Goal: Task Accomplishment & Management: Manage account settings

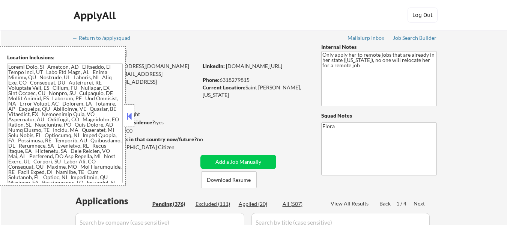
select select ""pending""
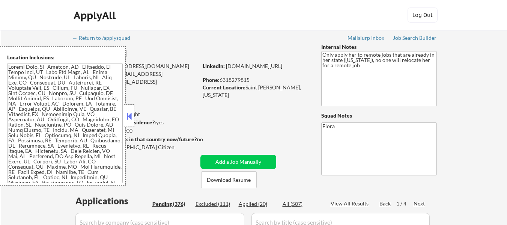
select select ""pending""
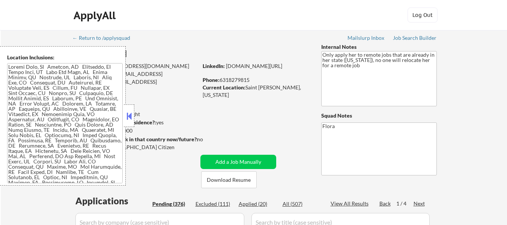
select select ""pending""
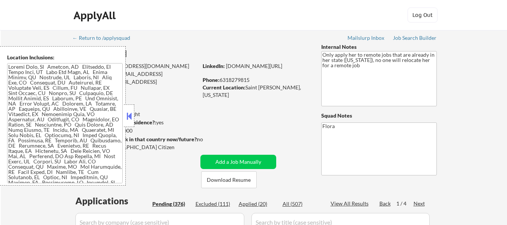
select select ""pending""
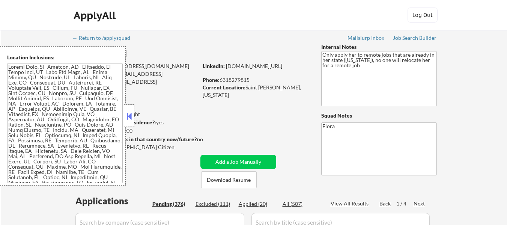
select select ""pending""
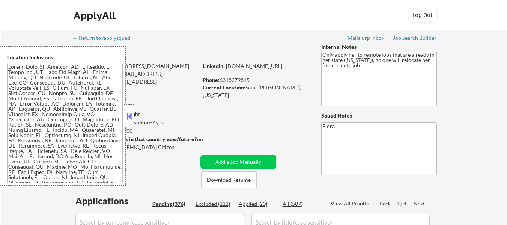
select select ""pending""
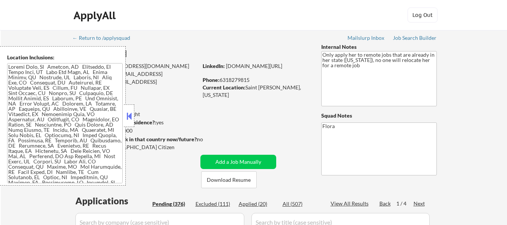
select select ""pending""
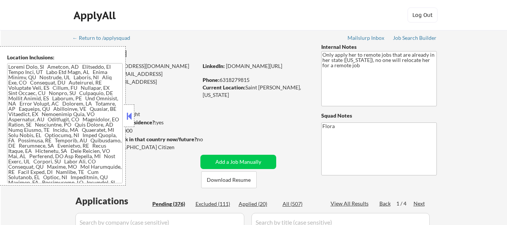
select select ""pending""
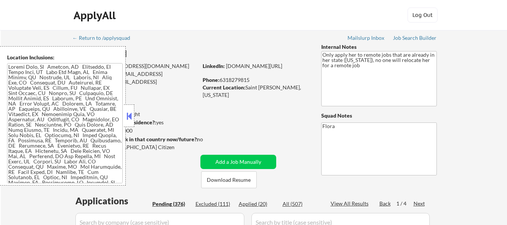
select select ""pending""
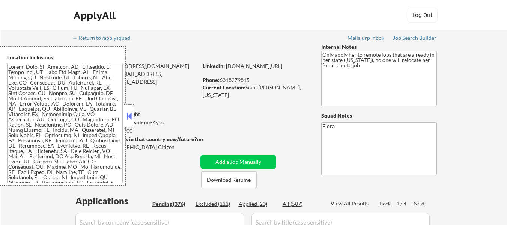
select select ""pending""
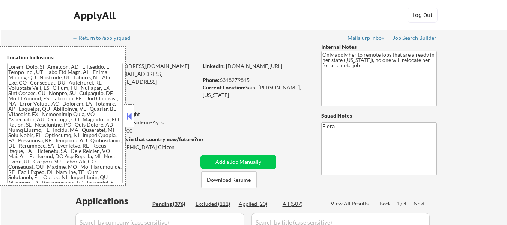
select select ""pending""
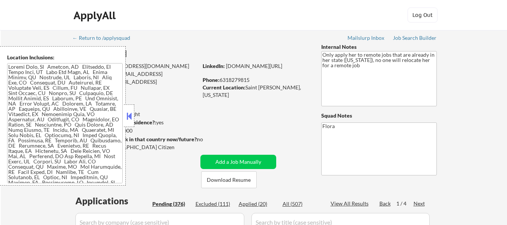
select select ""pending""
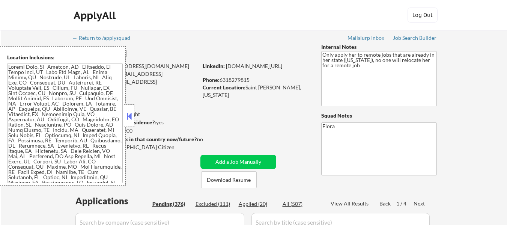
select select ""pending""
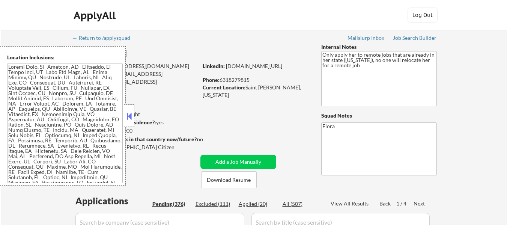
select select ""pending""
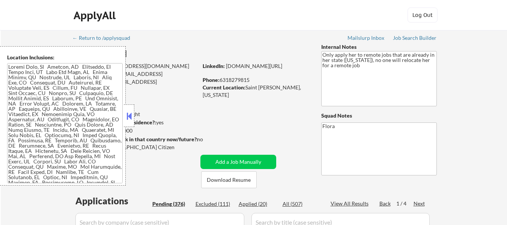
select select ""pending""
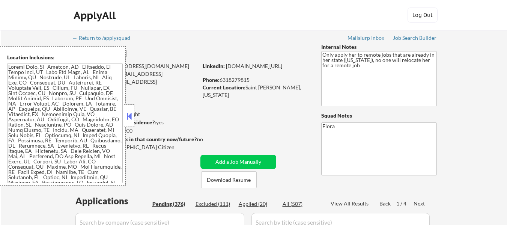
select select ""pending""
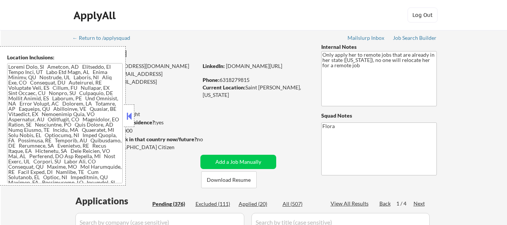
select select ""pending""
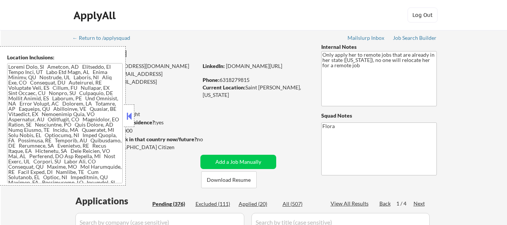
select select ""pending""
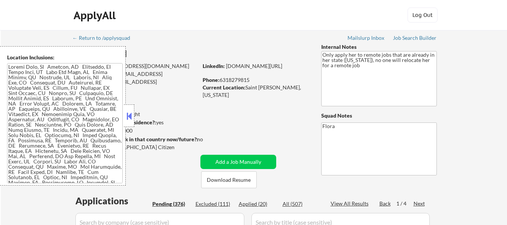
select select ""pending""
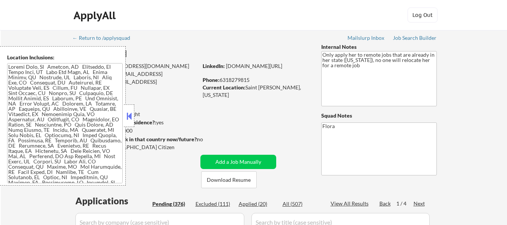
select select ""pending""
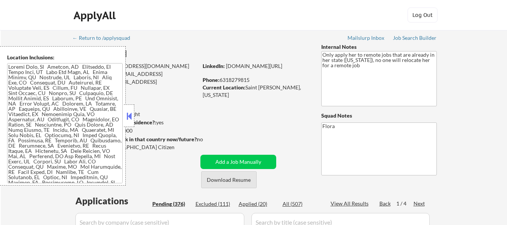
click at [231, 181] on button "Download Resume" at bounding box center [229, 179] width 56 height 17
click at [98, 118] on textarea at bounding box center [65, 123] width 116 height 120
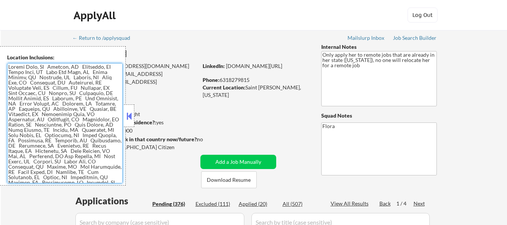
click at [83, 109] on textarea at bounding box center [65, 123] width 116 height 120
click at [83, 106] on textarea at bounding box center [65, 123] width 116 height 120
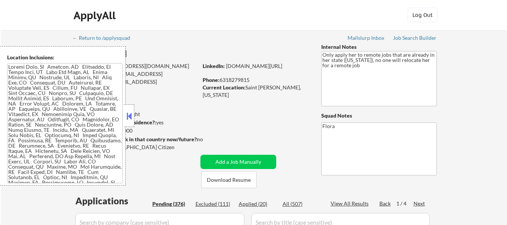
click at [133, 113] on button at bounding box center [129, 115] width 8 height 11
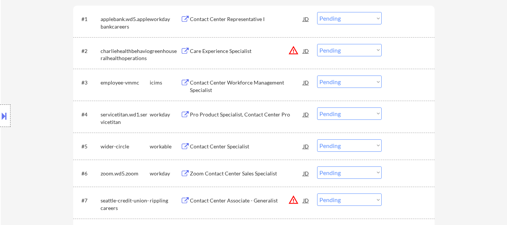
scroll to position [225, 0]
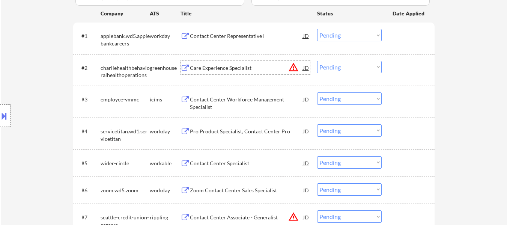
drag, startPoint x: 237, startPoint y: 66, endPoint x: 241, endPoint y: 66, distance: 4.1
click at [237, 66] on div "Care Experience Specialist" at bounding box center [246, 68] width 113 height 8
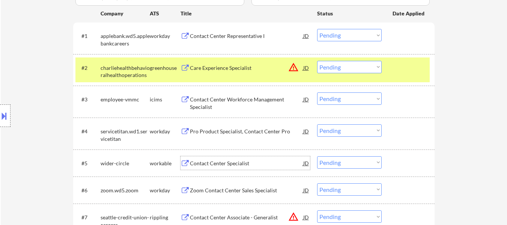
click at [227, 161] on div "Contact Center Specialist" at bounding box center [246, 164] width 113 height 8
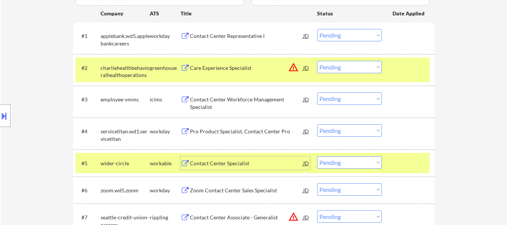
click at [349, 165] on select "Choose an option... Pending Applied Excluded (Questions) Excluded (Expired) Exc…" at bounding box center [349, 162] width 65 height 12
click at [317, 156] on select "Choose an option... Pending Applied Excluded (Questions) Excluded (Expired) Exc…" at bounding box center [349, 162] width 65 height 12
select select ""pending""
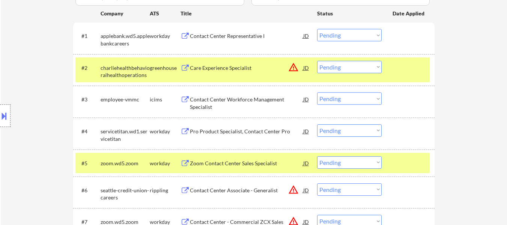
click at [351, 67] on select "Choose an option... Pending Applied Excluded (Questions) Excluded (Expired) Exc…" at bounding box center [349, 67] width 65 height 12
click at [317, 61] on select "Choose an option... Pending Applied Excluded (Questions) Excluded (Expired) Exc…" at bounding box center [349, 67] width 65 height 12
select select ""pending""
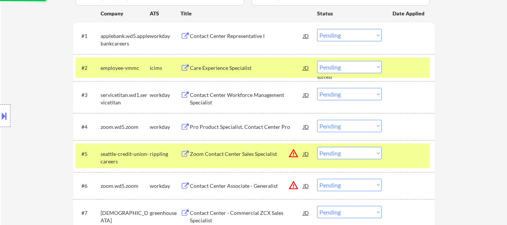
click at [395, 151] on div at bounding box center [409, 154] width 33 height 14
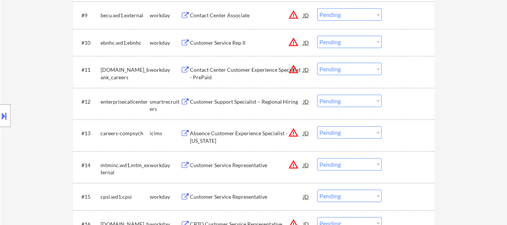
scroll to position [488, 0]
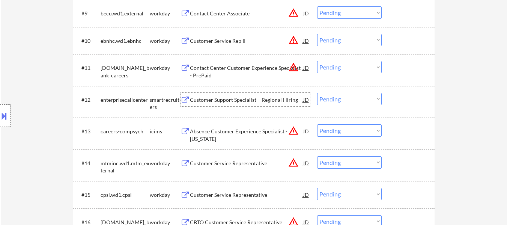
click at [262, 94] on div "Customer Support Specialist – Regional Hiring" at bounding box center [246, 100] width 113 height 14
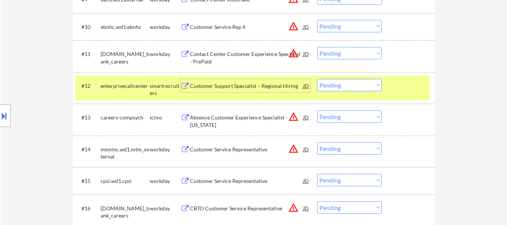
scroll to position [526, 0]
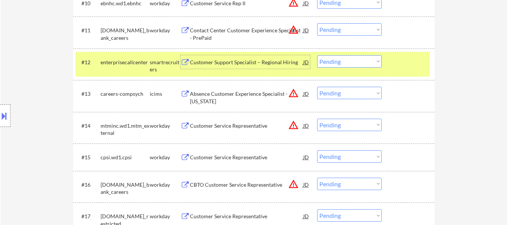
click at [345, 96] on select "Choose an option... Pending Applied Excluded (Questions) Excluded (Expired) Exc…" at bounding box center [349, 93] width 65 height 12
click at [317, 87] on select "Choose an option... Pending Applied Excluded (Questions) Excluded (Expired) Exc…" at bounding box center [349, 93] width 65 height 12
select select ""pending""
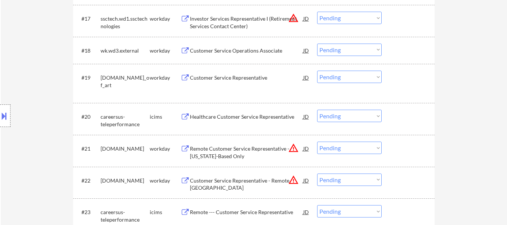
scroll to position [751, 0]
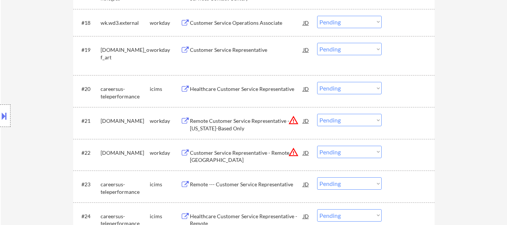
click at [362, 86] on select "Choose an option... Pending Applied Excluded (Questions) Excluded (Expired) Exc…" at bounding box center [349, 88] width 65 height 12
click at [317, 82] on select "Choose an option... Pending Applied Excluded (Questions) Excluded (Expired) Exc…" at bounding box center [349, 88] width 65 height 12
select select ""pending""
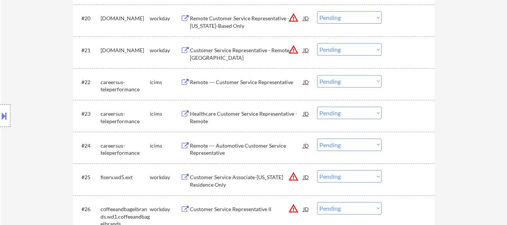
scroll to position [826, 0]
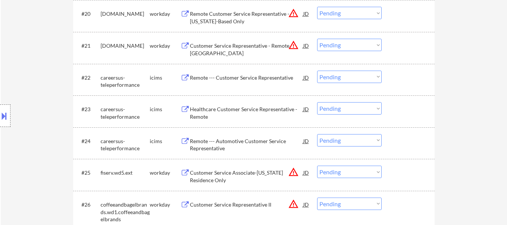
click at [334, 75] on select "Choose an option... Pending Applied Excluded (Questions) Excluded (Expired) Exc…" at bounding box center [349, 77] width 65 height 12
click at [317, 71] on select "Choose an option... Pending Applied Excluded (Questions) Excluded (Expired) Exc…" at bounding box center [349, 77] width 65 height 12
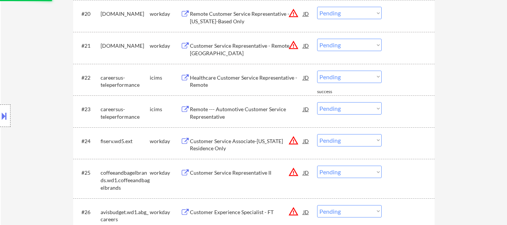
click at [340, 77] on select "Choose an option... Pending Applied Excluded (Questions) Excluded (Expired) Exc…" at bounding box center [349, 77] width 65 height 12
click at [317, 71] on select "Choose an option... Pending Applied Excluded (Questions) Excluded (Expired) Exc…" at bounding box center [349, 77] width 65 height 12
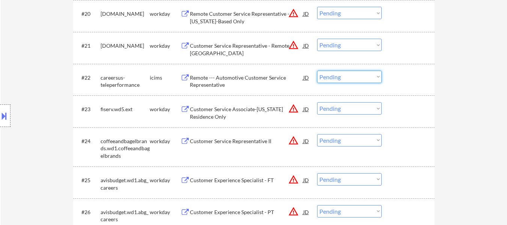
click at [341, 77] on select "Choose an option... Pending Applied Excluded (Questions) Excluded (Expired) Exc…" at bounding box center [349, 77] width 65 height 12
click at [317, 71] on select "Choose an option... Pending Applied Excluded (Questions) Excluded (Expired) Exc…" at bounding box center [349, 77] width 65 height 12
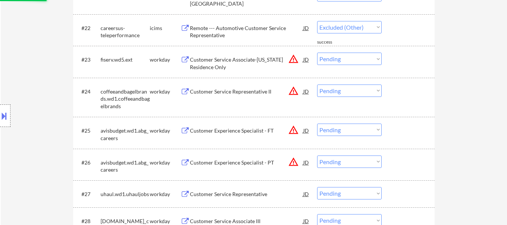
select select ""pending""
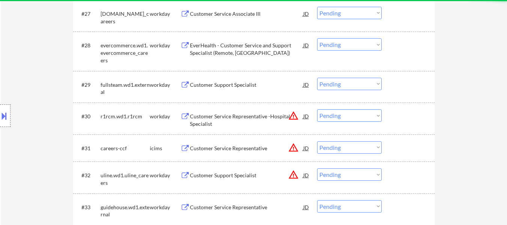
scroll to position [1089, 0]
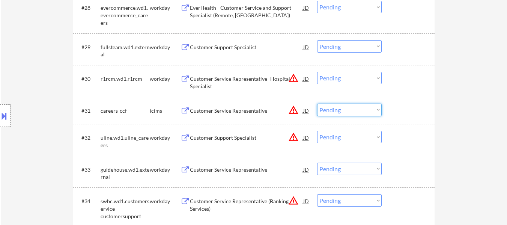
click at [341, 109] on select "Choose an option... Pending Applied Excluded (Questions) Excluded (Expired) Exc…" at bounding box center [349, 110] width 65 height 12
click at [317, 104] on select "Choose an option... Pending Applied Excluded (Questions) Excluded (Expired) Exc…" at bounding box center [349, 110] width 65 height 12
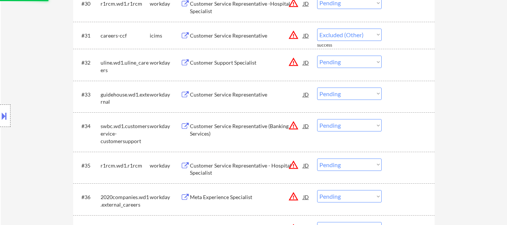
select select ""pending""
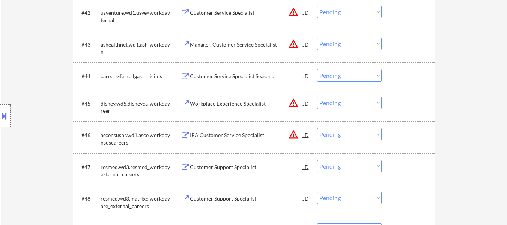
scroll to position [1540, 0]
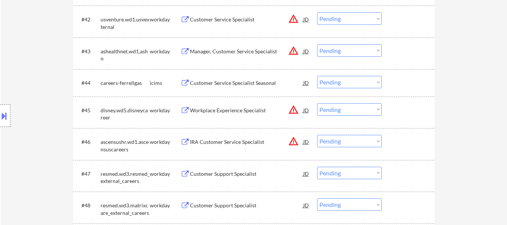
click at [345, 80] on select "Choose an option... Pending Applied Excluded (Questions) Excluded (Expired) Exc…" at bounding box center [349, 82] width 65 height 12
click at [317, 76] on select "Choose an option... Pending Applied Excluded (Questions) Excluded (Expired) Exc…" at bounding box center [349, 82] width 65 height 12
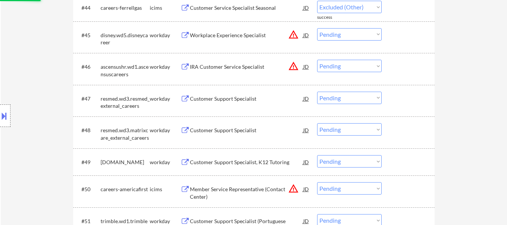
select select ""pending""
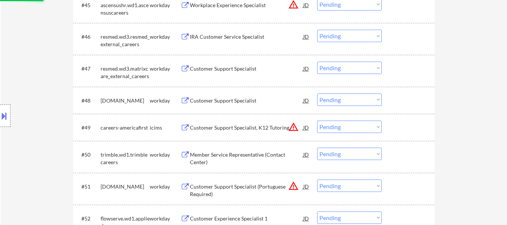
scroll to position [1690, 0]
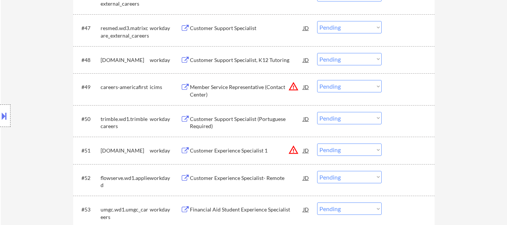
click at [342, 87] on select "Choose an option... Pending Applied Excluded (Questions) Excluded (Expired) Exc…" at bounding box center [349, 86] width 65 height 12
click at [317, 80] on select "Choose an option... Pending Applied Excluded (Questions) Excluded (Expired) Exc…" at bounding box center [349, 86] width 65 height 12
select select ""pending""
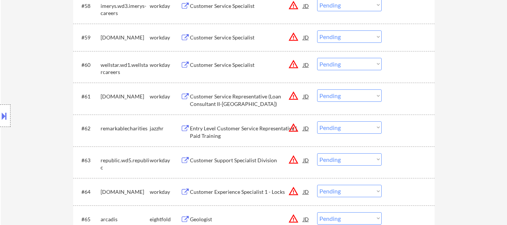
scroll to position [2066, 0]
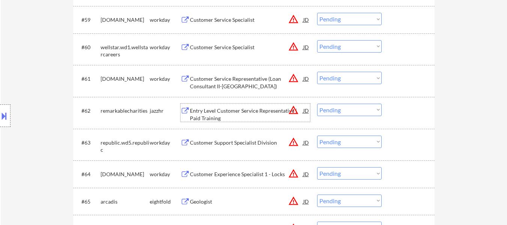
click at [263, 110] on div "Entry Level Customer Service Representative | Paid Training" at bounding box center [246, 114] width 113 height 15
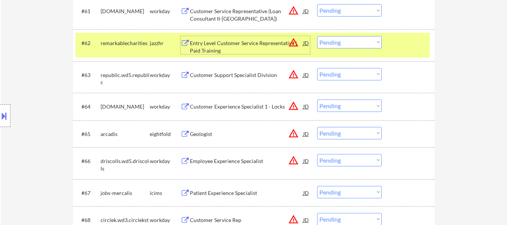
scroll to position [2141, 0]
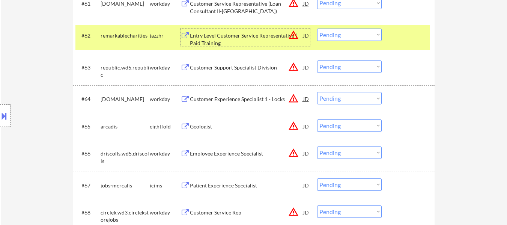
click at [199, 126] on div "Geologist" at bounding box center [246, 127] width 113 height 8
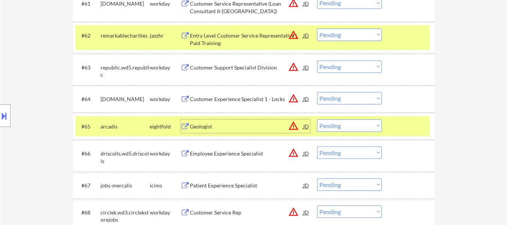
click at [373, 32] on select "Choose an option... Pending Applied Excluded (Questions) Excluded (Expired) Exc…" at bounding box center [349, 35] width 65 height 12
click at [317, 29] on select "Choose an option... Pending Applied Excluded (Questions) Excluded (Expired) Exc…" at bounding box center [349, 35] width 65 height 12
select select ""pending""
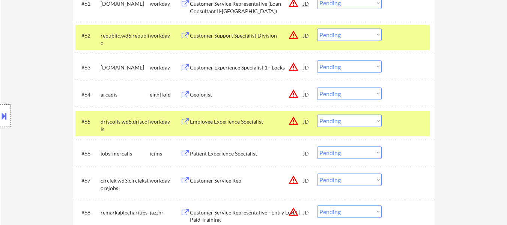
drag, startPoint x: 419, startPoint y: 125, endPoint x: 407, endPoint y: 79, distance: 47.1
click at [420, 123] on div at bounding box center [409, 122] width 33 height 14
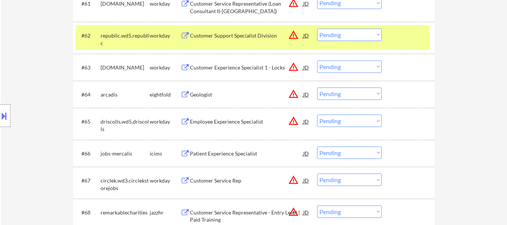
click at [403, 39] on div at bounding box center [409, 36] width 33 height 14
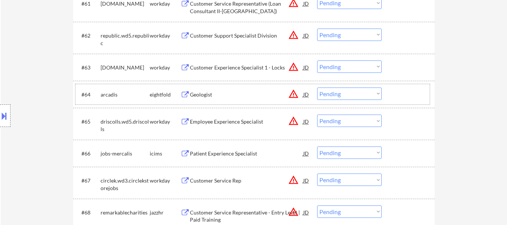
drag, startPoint x: 408, startPoint y: 93, endPoint x: 392, endPoint y: 144, distance: 53.7
click at [408, 93] on div at bounding box center [409, 95] width 33 height 14
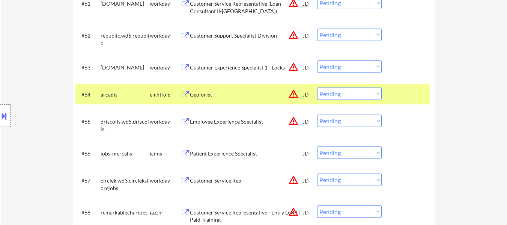
click at [371, 153] on select "Choose an option... Pending Applied Excluded (Questions) Excluded (Expired) Exc…" at bounding box center [349, 152] width 65 height 12
click at [317, 146] on select "Choose an option... Pending Applied Excluded (Questions) Excluded (Expired) Exc…" at bounding box center [349, 152] width 65 height 12
select select ""pending""
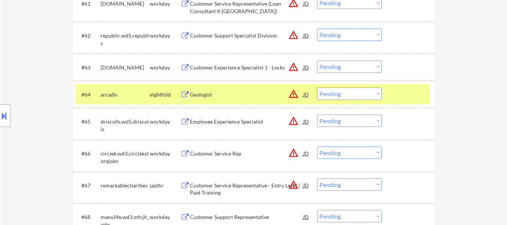
click at [356, 188] on select "Choose an option... Pending Applied Excluded (Questions) Excluded (Expired) Exc…" at bounding box center [349, 184] width 65 height 12
click at [317, 178] on select "Choose an option... Pending Applied Excluded (Questions) Excluded (Expired) Exc…" at bounding box center [349, 184] width 65 height 12
select select ""pending""
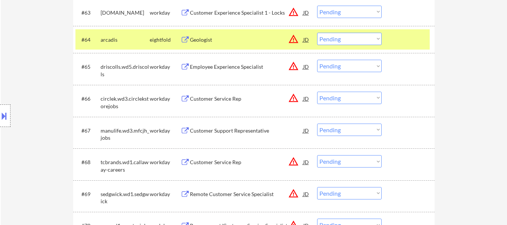
scroll to position [2178, 0]
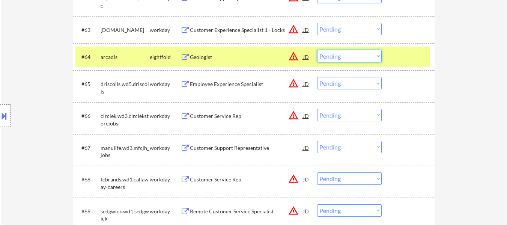
click at [346, 60] on select "Choose an option... Pending Applied Excluded (Questions) Excluded (Expired) Exc…" at bounding box center [349, 56] width 65 height 12
click at [317, 50] on select "Choose an option... Pending Applied Excluded (Questions) Excluded (Expired) Exc…" at bounding box center [349, 56] width 65 height 12
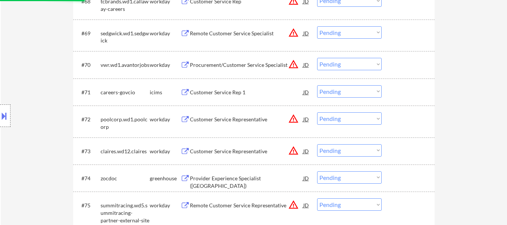
scroll to position [2366, 0]
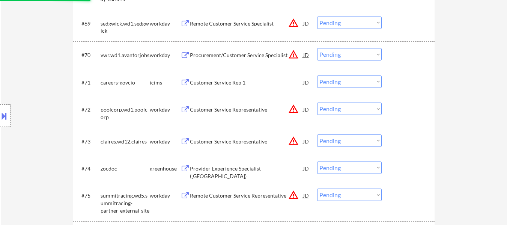
drag, startPoint x: 342, startPoint y: 83, endPoint x: 347, endPoint y: 87, distance: 6.5
click at [342, 83] on select "Choose an option... Pending Applied Excluded (Questions) Excluded (Expired) Exc…" at bounding box center [349, 81] width 65 height 12
select select ""pending""
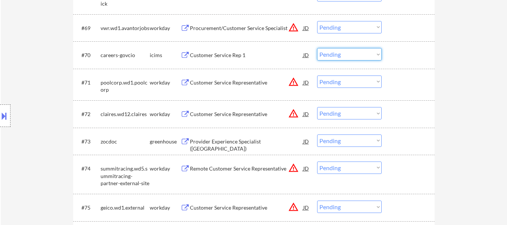
click at [337, 51] on select "Choose an option... Pending Applied Excluded (Questions) Excluded (Expired) Exc…" at bounding box center [349, 54] width 65 height 12
click at [317, 48] on select "Choose an option... Pending Applied Excluded (Questions) Excluded (Expired) Exc…" at bounding box center [349, 54] width 65 height 12
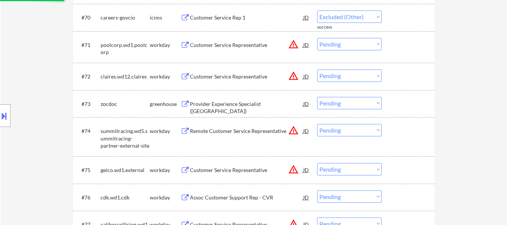
select select ""pending""
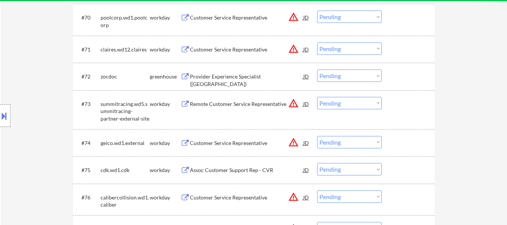
click at [262, 73] on div "Provider Experience Specialist ([GEOGRAPHIC_DATA])" at bounding box center [246, 80] width 113 height 15
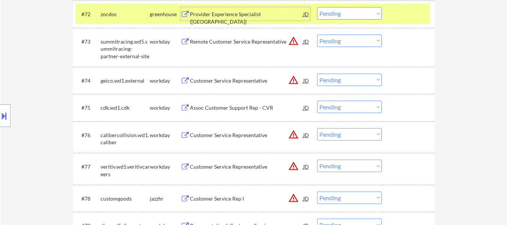
scroll to position [2479, 0]
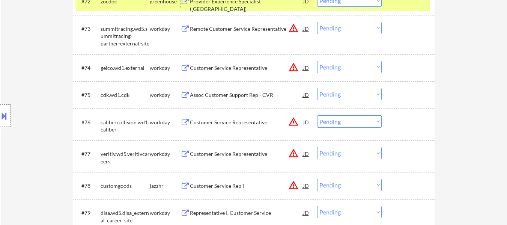
click at [246, 188] on div "Customer Service Rep I" at bounding box center [246, 186] width 113 height 8
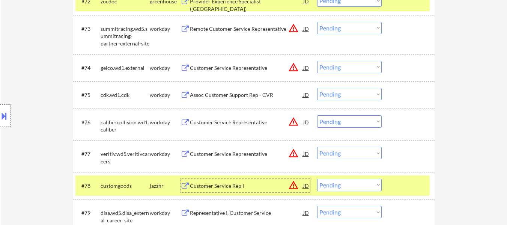
click at [376, 3] on select "Choose an option... Pending Applied Excluded (Questions) Excluded (Expired) Exc…" at bounding box center [349, 0] width 65 height 12
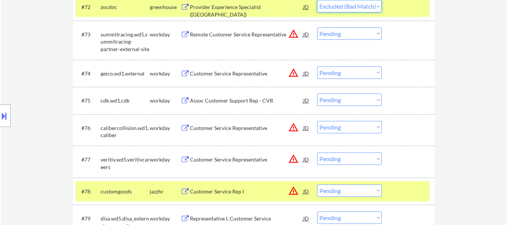
click at [317, 0] on select "Choose an option... Pending Applied Excluded (Questions) Excluded (Expired) Exc…" at bounding box center [349, 6] width 65 height 12
select select ""pending""
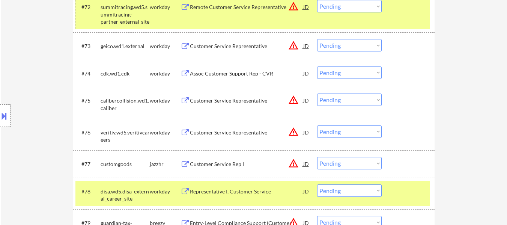
click at [397, 15] on div "#72 summitracing.wd5.summitracing-partner-external-site workday Remote Customer…" at bounding box center [252, 13] width 355 height 32
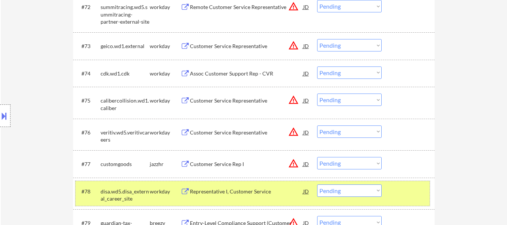
click at [409, 193] on div at bounding box center [409, 191] width 33 height 14
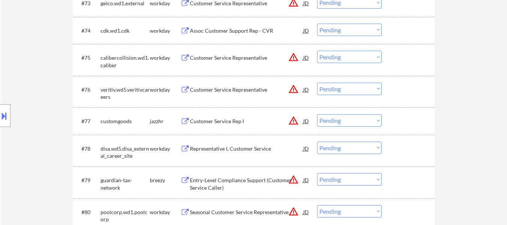
scroll to position [2586, 0]
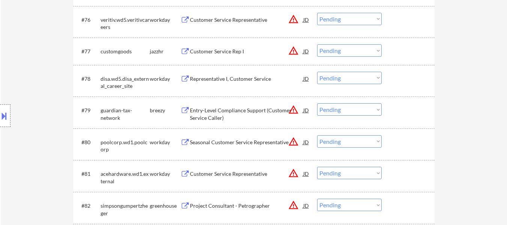
click at [241, 112] on div "Entry-Level Compliance Support (Customer Service Caller)" at bounding box center [246, 114] width 113 height 15
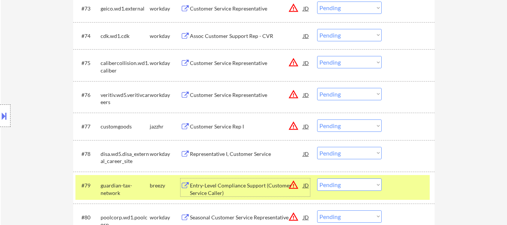
scroll to position [2548, 0]
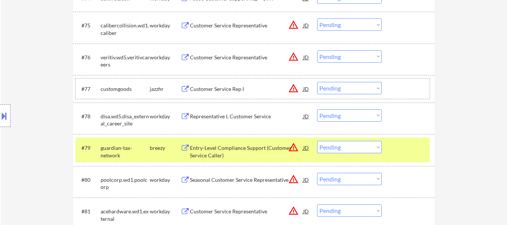
click at [400, 80] on div "#77 customgoods jazzhr Customer Service Rep I JD warning_amber Choose an option…" at bounding box center [252, 88] width 355 height 20
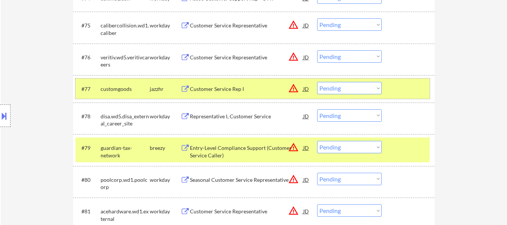
click at [352, 91] on select "Choose an option... Pending Applied Excluded (Questions) Excluded (Expired) Exc…" at bounding box center [349, 88] width 65 height 12
click at [317, 82] on select "Choose an option... Pending Applied Excluded (Questions) Excluded (Expired) Exc…" at bounding box center [349, 88] width 65 height 12
select select ""pending""
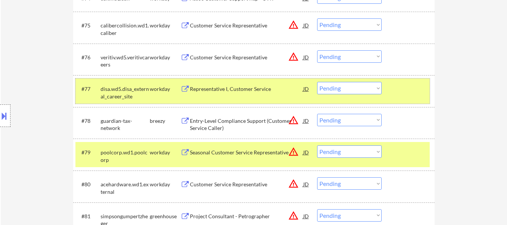
click at [412, 92] on div at bounding box center [409, 89] width 33 height 14
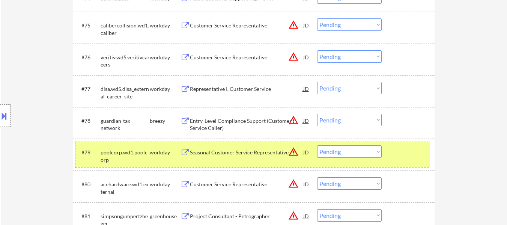
click at [406, 150] on div at bounding box center [409, 152] width 33 height 14
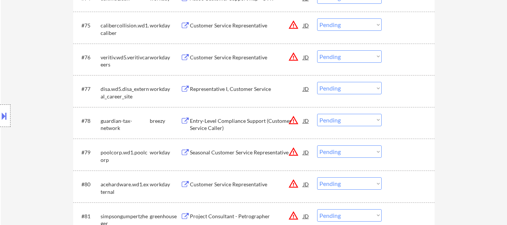
click at [406, 128] on div "#78 guardian-tax-network breezy Entry-Level Compliance Support (Customer Servic…" at bounding box center [252, 122] width 355 height 25
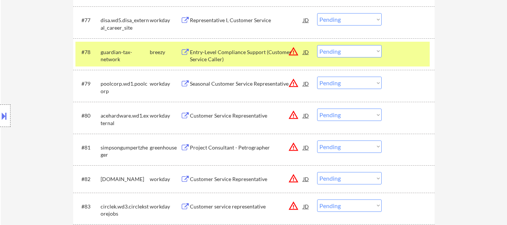
scroll to position [2624, 0]
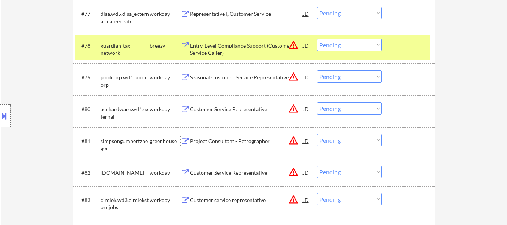
click at [233, 142] on div "Project Consultant - Petrographer" at bounding box center [246, 141] width 113 height 8
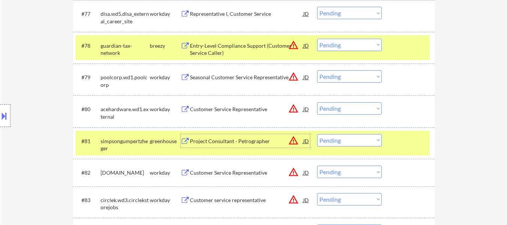
drag, startPoint x: 373, startPoint y: 41, endPoint x: 374, endPoint y: 49, distance: 7.6
click at [373, 41] on select "Choose an option... Pending Applied Excluded (Questions) Excluded (Expired) Exc…" at bounding box center [349, 45] width 65 height 12
click at [317, 39] on select "Choose an option... Pending Applied Excluded (Questions) Excluded (Expired) Exc…" at bounding box center [349, 45] width 65 height 12
select select ""pending""
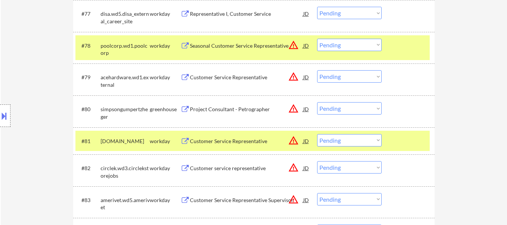
click at [416, 44] on div at bounding box center [409, 46] width 33 height 14
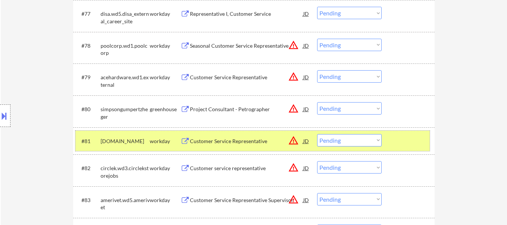
click at [395, 135] on div at bounding box center [409, 141] width 33 height 14
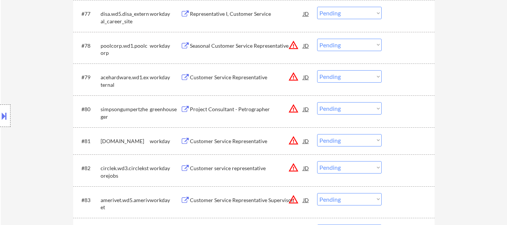
click at [399, 102] on div at bounding box center [409, 109] width 33 height 14
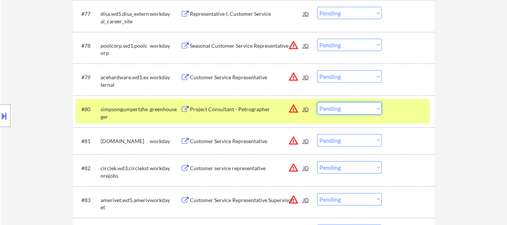
click at [372, 113] on select "Choose an option... Pending Applied Excluded (Questions) Excluded (Expired) Exc…" at bounding box center [349, 108] width 65 height 12
click at [317, 102] on select "Choose an option... Pending Applied Excluded (Questions) Excluded (Expired) Exc…" at bounding box center [349, 108] width 65 height 12
select select ""pending""
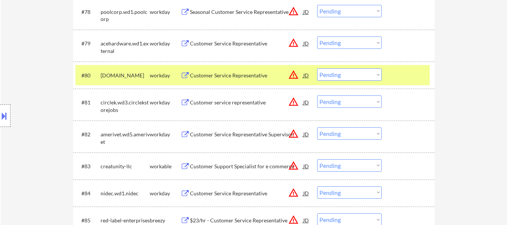
scroll to position [2699, 0]
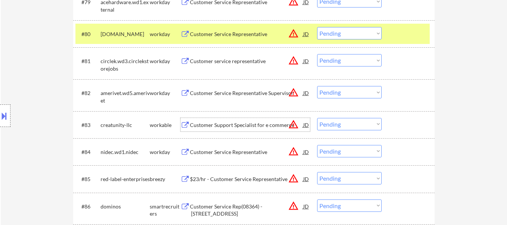
click at [275, 126] on div "Customer Support Specialist for e commerce" at bounding box center [246, 125] width 113 height 8
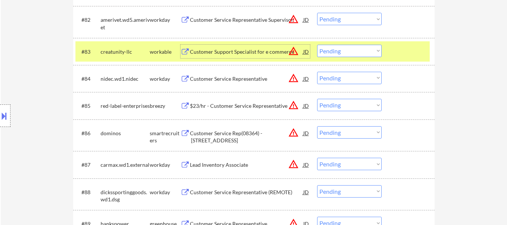
scroll to position [2774, 0]
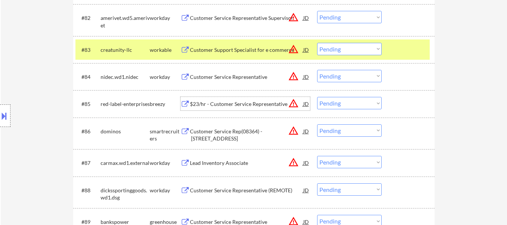
click at [242, 104] on div "$23/hr - Customer Service Representative" at bounding box center [246, 104] width 113 height 8
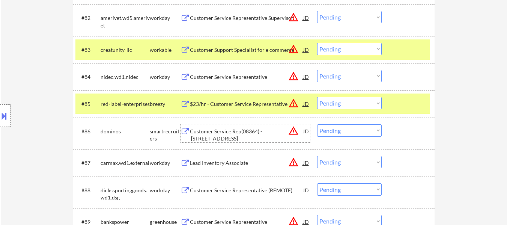
click at [240, 130] on div "Customer Service Rep(08364) - [STREET_ADDRESS]" at bounding box center [246, 135] width 113 height 15
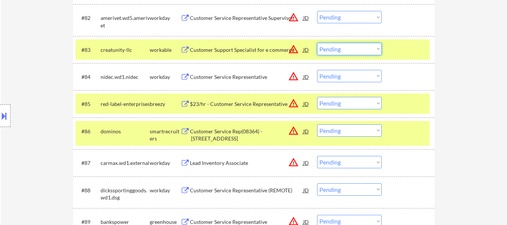
drag, startPoint x: 341, startPoint y: 50, endPoint x: 341, endPoint y: 54, distance: 3.8
click at [341, 50] on select "Choose an option... Pending Applied Excluded (Questions) Excluded (Expired) Exc…" at bounding box center [349, 49] width 65 height 12
click at [317, 43] on select "Choose an option... Pending Applied Excluded (Questions) Excluded (Expired) Exc…" at bounding box center [349, 49] width 65 height 12
select select ""pending""
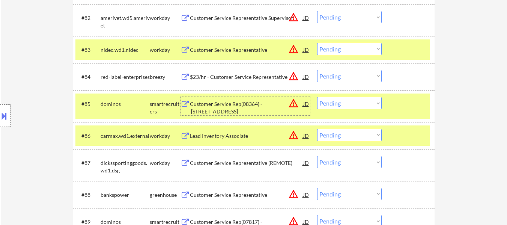
click at [250, 104] on div "Customer Service Rep(08364) - [STREET_ADDRESS]" at bounding box center [246, 107] width 113 height 15
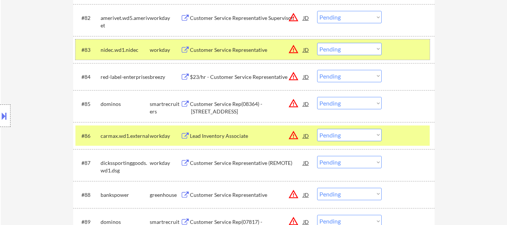
click at [412, 39] on div "#83 nidec.wd1.nidec workday Customer Service Representative JD warning_amber Ch…" at bounding box center [252, 49] width 355 height 20
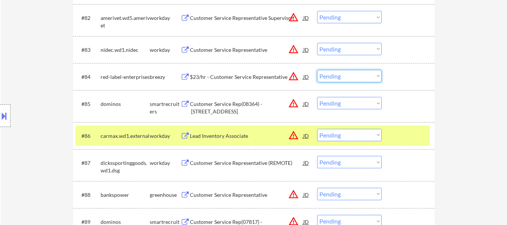
drag, startPoint x: 340, startPoint y: 75, endPoint x: 344, endPoint y: 82, distance: 8.1
click at [340, 75] on select "Choose an option... Pending Applied Excluded (Questions) Excluded (Expired) Exc…" at bounding box center [349, 76] width 65 height 12
click at [317, 70] on select "Choose an option... Pending Applied Excluded (Questions) Excluded (Expired) Exc…" at bounding box center [349, 76] width 65 height 12
select select ""pending""
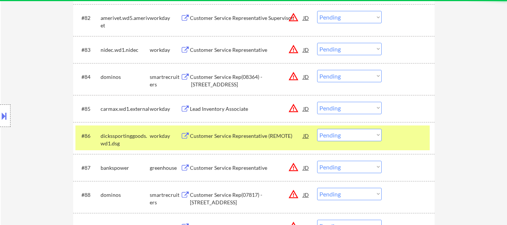
click at [408, 135] on div at bounding box center [409, 136] width 33 height 14
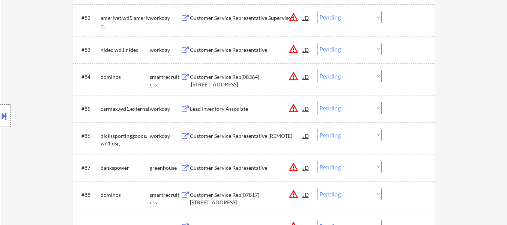
click at [404, 114] on div at bounding box center [409, 109] width 33 height 14
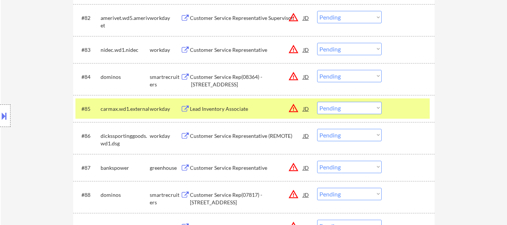
click at [397, 108] on div at bounding box center [409, 109] width 33 height 14
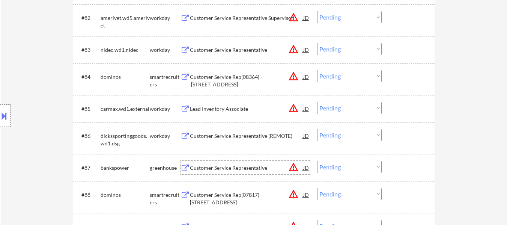
click at [240, 170] on div "Customer Service Representative" at bounding box center [246, 168] width 113 height 8
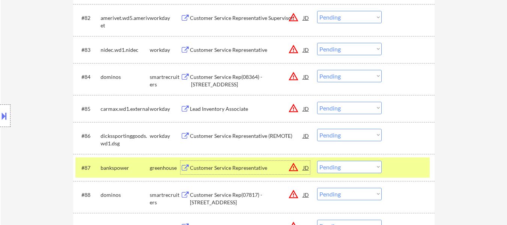
drag, startPoint x: 343, startPoint y: 166, endPoint x: 344, endPoint y: 162, distance: 4.3
click at [343, 166] on select "Choose an option... Pending Applied Excluded (Questions) Excluded (Expired) Exc…" at bounding box center [349, 167] width 65 height 12
click at [317, 161] on select "Choose an option... Pending Applied Excluded (Questions) Excluded (Expired) Exc…" at bounding box center [349, 167] width 65 height 12
select select ""pending""
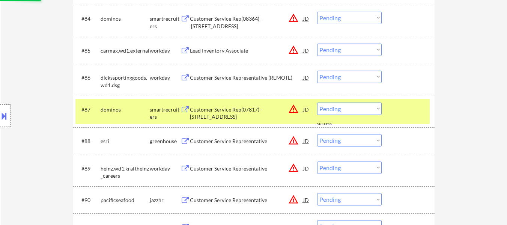
scroll to position [2849, 0]
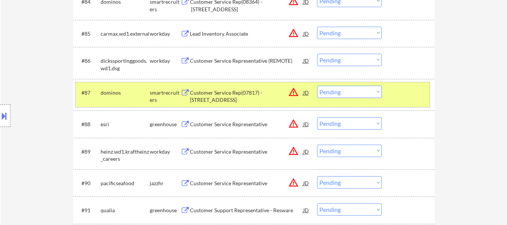
click at [395, 100] on div "#87 dominos smartrecruiters Customer Service Rep(07817) - 10948 E. Imperial Hwy…" at bounding box center [252, 94] width 355 height 25
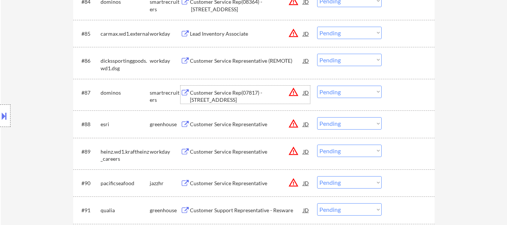
click at [239, 99] on div "Customer Service Rep(07817) - [STREET_ADDRESS]" at bounding box center [246, 96] width 113 height 15
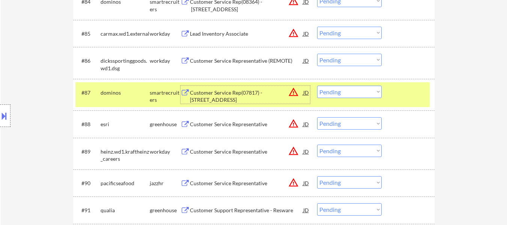
click at [354, 2] on select "Choose an option... Pending Applied Excluded (Questions) Excluded (Expired) Exc…" at bounding box center [349, 1] width 65 height 12
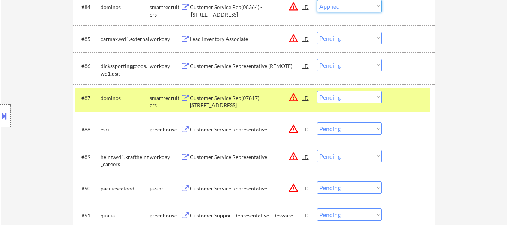
click at [317, 0] on select "Choose an option... Pending Applied Excluded (Questions) Excluded (Expired) Exc…" at bounding box center [349, 6] width 65 height 12
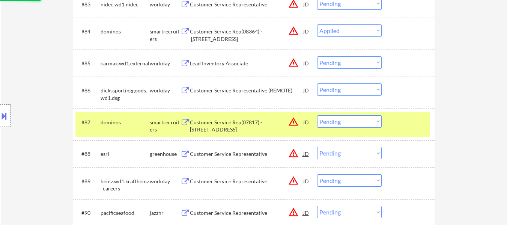
scroll to position [2806, 0]
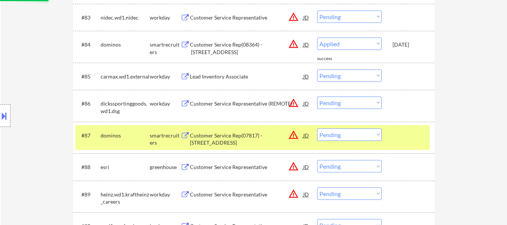
select select ""pending""
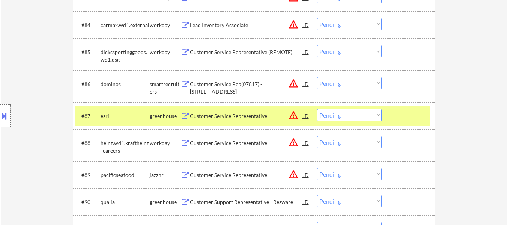
scroll to position [2844, 0]
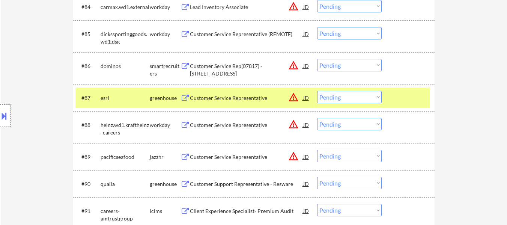
click at [422, 101] on div at bounding box center [409, 98] width 33 height 14
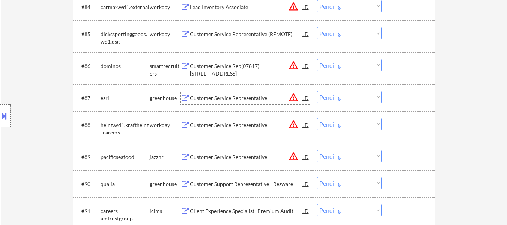
click at [247, 100] on div "Customer Service Representative" at bounding box center [246, 98] width 113 height 8
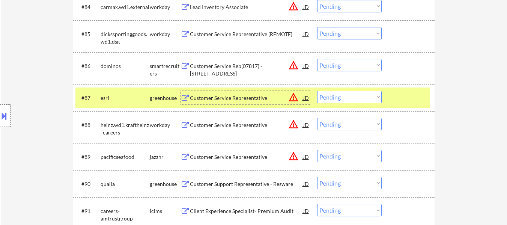
click at [363, 63] on select "Choose an option... Pending Applied Excluded (Questions) Excluded (Expired) Exc…" at bounding box center [349, 65] width 65 height 12
click at [317, 59] on select "Choose an option... Pending Applied Excluded (Questions) Excluded (Expired) Exc…" at bounding box center [349, 65] width 65 height 12
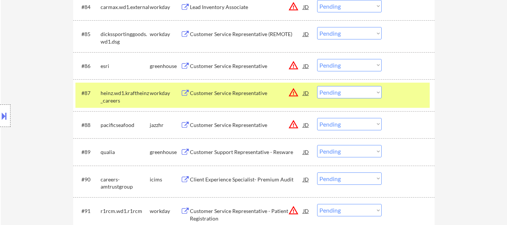
click at [358, 65] on select "Choose an option... Pending Applied Excluded (Questions) Excluded (Expired) Exc…" at bounding box center [349, 65] width 65 height 12
click at [317, 59] on select "Choose an option... Pending Applied Excluded (Questions) Excluded (Expired) Exc…" at bounding box center [349, 65] width 65 height 12
select select ""pending""
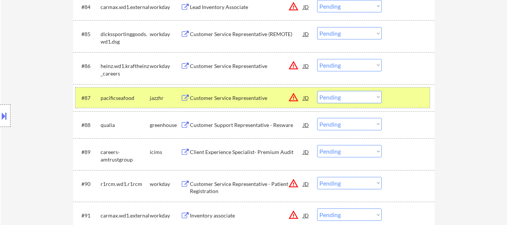
click at [398, 101] on div at bounding box center [409, 98] width 33 height 14
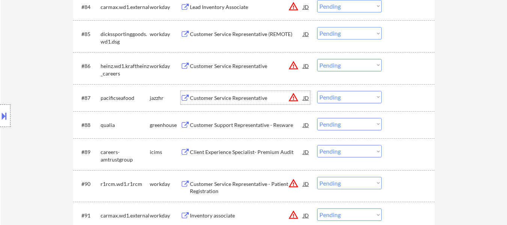
click at [229, 96] on div "Customer Service Representative" at bounding box center [246, 98] width 113 height 8
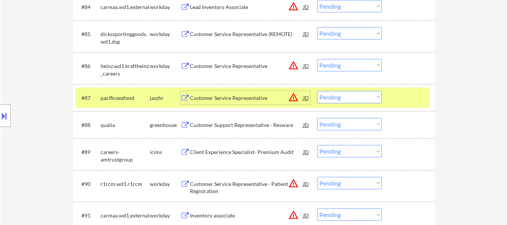
click at [344, 99] on select "Choose an option... Pending Applied Excluded (Questions) Excluded (Expired) Exc…" at bounding box center [349, 97] width 65 height 12
click at [317, 91] on select "Choose an option... Pending Applied Excluded (Questions) Excluded (Expired) Exc…" at bounding box center [349, 97] width 65 height 12
click at [248, 124] on div "Customer Support Representative - Resware" at bounding box center [246, 125] width 113 height 8
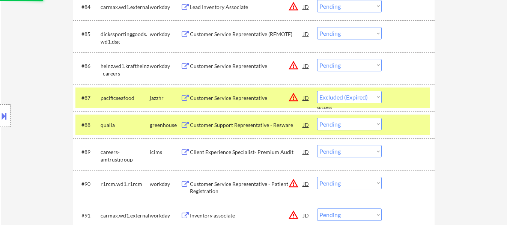
select select ""pending""
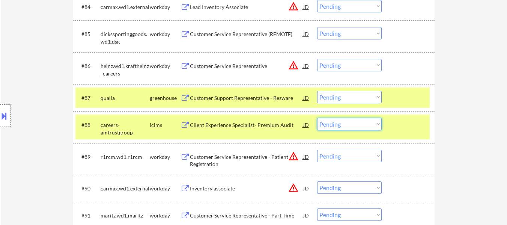
drag, startPoint x: 348, startPoint y: 124, endPoint x: 347, endPoint y: 130, distance: 6.4
click at [348, 124] on select "Choose an option... Pending Applied Excluded (Questions) Excluded (Expired) Exc…" at bounding box center [349, 124] width 65 height 12
click at [317, 118] on select "Choose an option... Pending Applied Excluded (Questions) Excluded (Expired) Exc…" at bounding box center [349, 124] width 65 height 12
select select ""pending""
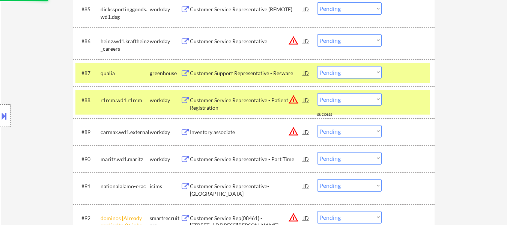
scroll to position [2881, 0]
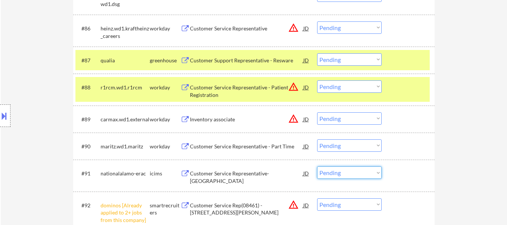
click at [345, 172] on select "Choose an option... Pending Applied Excluded (Questions) Excluded (Expired) Exc…" at bounding box center [349, 172] width 65 height 12
click at [317, 166] on select "Choose an option... Pending Applied Excluded (Questions) Excluded (Expired) Exc…" at bounding box center [349, 172] width 65 height 12
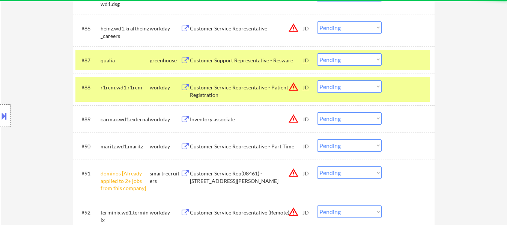
click at [339, 173] on select "Choose an option... Pending Applied Excluded (Questions) Excluded (Expired) Exc…" at bounding box center [349, 172] width 65 height 12
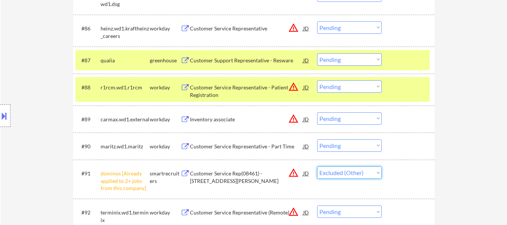
click at [317, 166] on select "Choose an option... Pending Applied Excluded (Questions) Excluded (Expired) Exc…" at bounding box center [349, 172] width 65 height 12
select select ""pending""
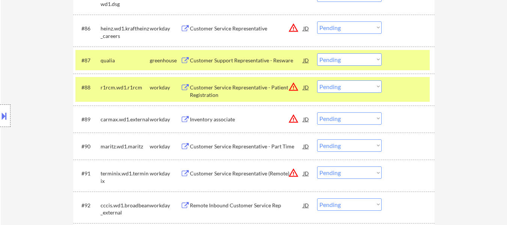
click at [360, 58] on select "Choose an option... Pending Applied Excluded (Questions) Excluded (Expired) Exc…" at bounding box center [349, 59] width 65 height 12
click at [317, 53] on select "Choose an option... Pending Applied Excluded (Questions) Excluded (Expired) Exc…" at bounding box center [349, 59] width 65 height 12
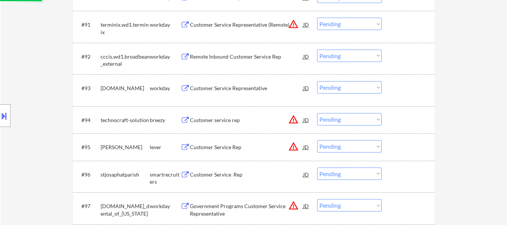
scroll to position [3031, 0]
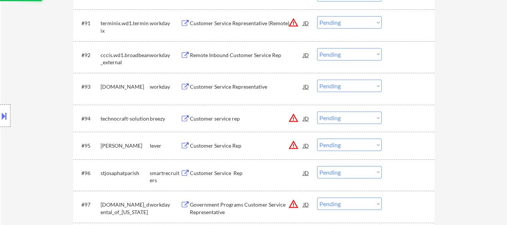
select select ""pending""
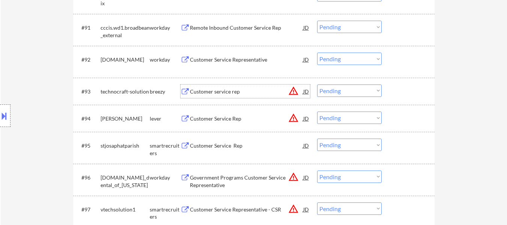
click at [221, 91] on div "Customer service rep" at bounding box center [246, 92] width 113 height 8
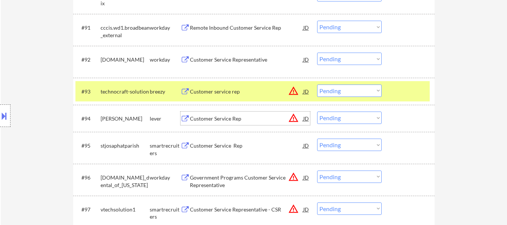
click at [230, 120] on div "Customer Service Rep" at bounding box center [246, 119] width 113 height 8
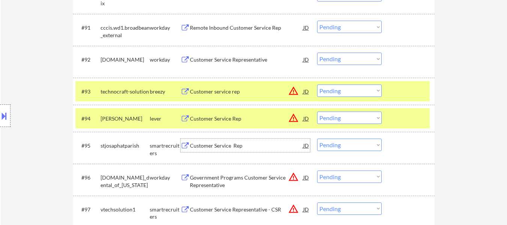
click at [227, 149] on div "Customer Service Rep" at bounding box center [246, 146] width 113 height 8
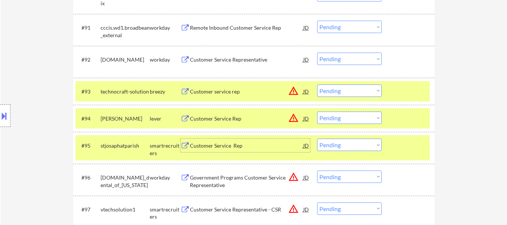
click at [340, 89] on select "Choose an option... Pending Applied Excluded (Questions) Excluded (Expired) Exc…" at bounding box center [349, 91] width 65 height 12
click at [317, 85] on select "Choose an option... Pending Applied Excluded (Questions) Excluded (Expired) Exc…" at bounding box center [349, 91] width 65 height 12
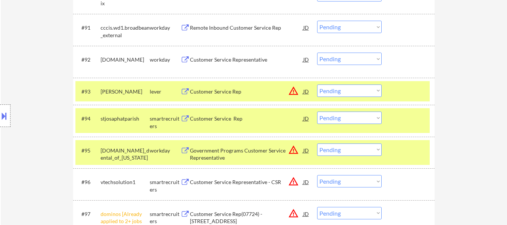
click at [366, 89] on select "Choose an option... Pending Applied Excluded (Questions) Excluded (Expired) Exc…" at bounding box center [349, 91] width 65 height 12
click at [317, 85] on select "Choose an option... Pending Applied Excluded (Questions) Excluded (Expired) Exc…" at bounding box center [349, 91] width 65 height 12
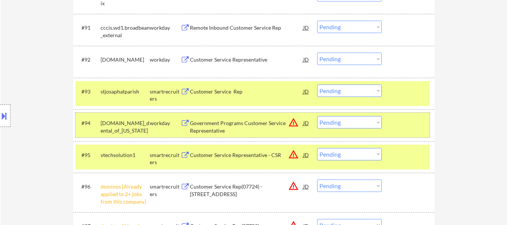
click at [395, 124] on div at bounding box center [409, 123] width 33 height 14
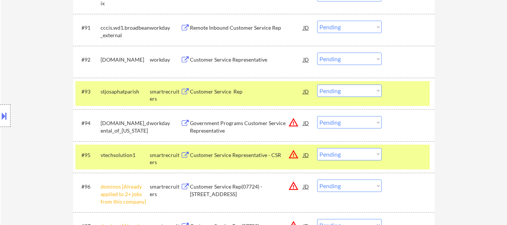
click at [390, 158] on div "#95 vtechsolution1 smartrecruiters Customer Service Representative - CSR JD war…" at bounding box center [252, 157] width 355 height 25
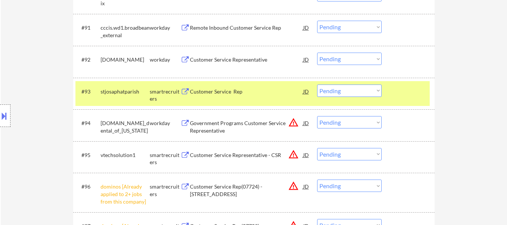
click at [243, 154] on div "Customer Service Representative - CSR" at bounding box center [246, 155] width 113 height 8
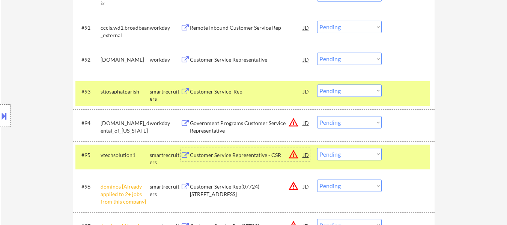
click at [376, 90] on select "Choose an option... Pending Applied Excluded (Questions) Excluded (Expired) Exc…" at bounding box center [349, 91] width 65 height 12
click at [317, 85] on select "Choose an option... Pending Applied Excluded (Questions) Excluded (Expired) Exc…" at bounding box center [349, 91] width 65 height 12
select select ""pending""
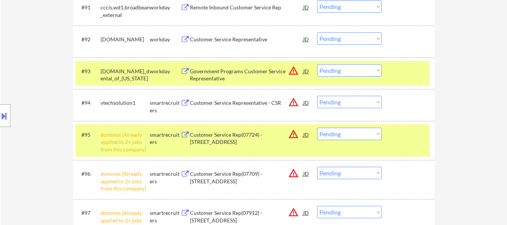
scroll to position [3069, 0]
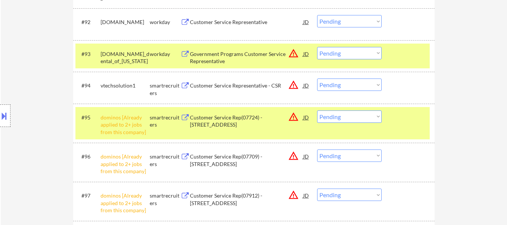
click at [347, 113] on select "Choose an option... Pending Applied Excluded (Questions) Excluded (Expired) Exc…" at bounding box center [349, 116] width 65 height 12
click at [317, 110] on select "Choose an option... Pending Applied Excluded (Questions) Excluded (Expired) Exc…" at bounding box center [349, 116] width 65 height 12
click at [365, 117] on select "Choose an option... Pending Applied Excluded (Questions) Excluded (Expired) Exc…" at bounding box center [349, 116] width 65 height 12
click at [317, 110] on select "Choose an option... Pending Applied Excluded (Questions) Excluded (Expired) Exc…" at bounding box center [349, 116] width 65 height 12
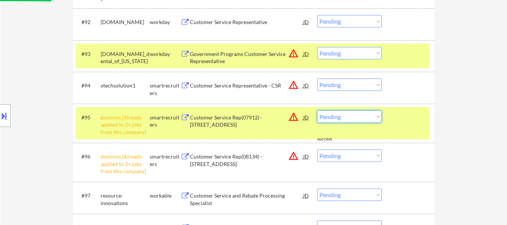
drag, startPoint x: 353, startPoint y: 115, endPoint x: 353, endPoint y: 121, distance: 6.0
click at [353, 115] on select "Choose an option... Pending Applied Excluded (Questions) Excluded (Expired) Exc…" at bounding box center [349, 116] width 65 height 12
click at [317, 110] on select "Choose an option... Pending Applied Excluded (Questions) Excluded (Expired) Exc…" at bounding box center [349, 116] width 65 height 12
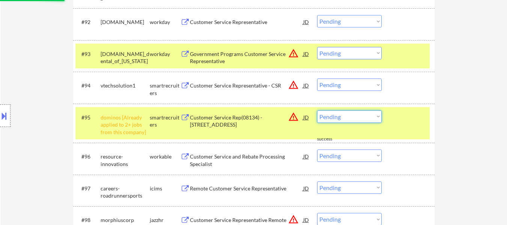
click at [353, 116] on select "Choose an option... Pending Applied Excluded (Questions) Excluded (Expired) Exc…" at bounding box center [349, 116] width 65 height 12
click at [317, 110] on select "Choose an option... Pending Applied Excluded (Questions) Excluded (Expired) Exc…" at bounding box center [349, 116] width 65 height 12
select select ""pending""
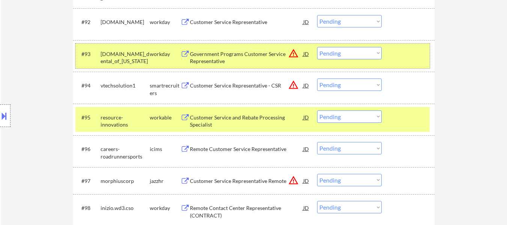
click at [415, 61] on div "#93 [DOMAIN_NAME]_dental_of_[US_STATE] workday Government Programs Customer Ser…" at bounding box center [252, 56] width 355 height 25
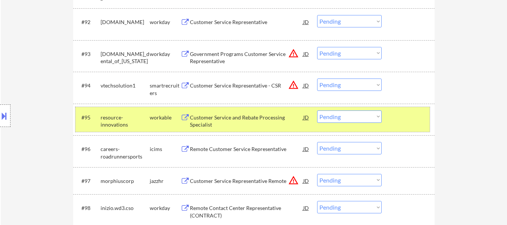
click at [399, 121] on div at bounding box center [409, 117] width 33 height 14
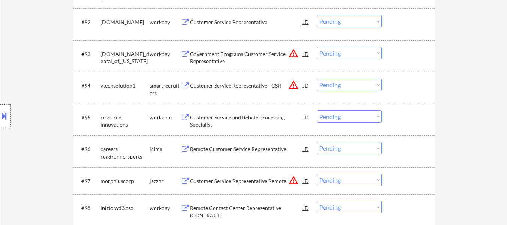
click at [402, 87] on div at bounding box center [409, 85] width 33 height 14
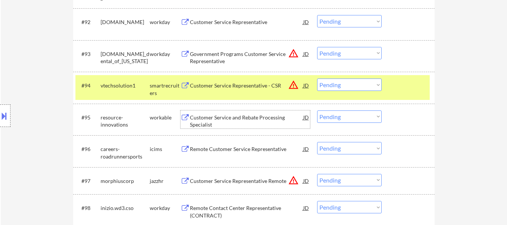
click at [236, 118] on div "Customer Service and Rebate Processing Specialist" at bounding box center [246, 121] width 113 height 15
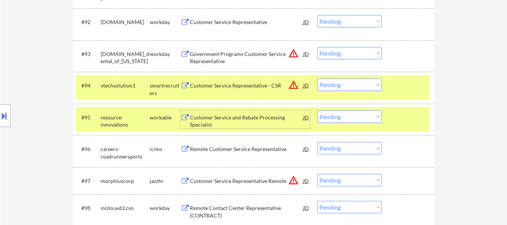
click at [373, 84] on select "Choose an option... Pending Applied Excluded (Questions) Excluded (Expired) Exc…" at bounding box center [349, 84] width 65 height 12
click at [317, 78] on select "Choose an option... Pending Applied Excluded (Questions) Excluded (Expired) Exc…" at bounding box center [349, 84] width 65 height 12
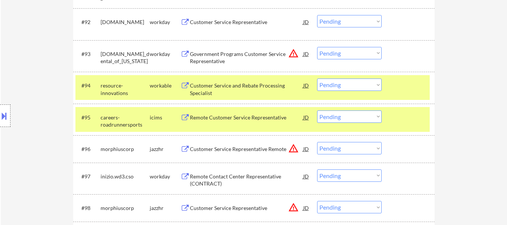
click at [371, 81] on select "Choose an option... Pending Applied Excluded (Questions) Excluded (Expired) Exc…" at bounding box center [349, 84] width 65 height 12
click at [317, 78] on select "Choose an option... Pending Applied Excluded (Questions) Excluded (Expired) Exc…" at bounding box center [349, 84] width 65 height 12
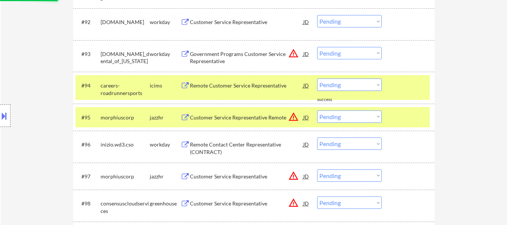
click at [352, 82] on select "Choose an option... Pending Applied Excluded (Questions) Excluded (Expired) Exc…" at bounding box center [349, 84] width 65 height 12
click at [317, 78] on select "Choose an option... Pending Applied Excluded (Questions) Excluded (Expired) Exc…" at bounding box center [349, 84] width 65 height 12
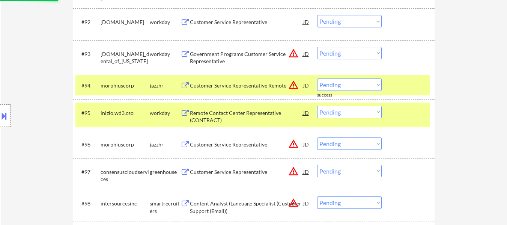
click at [407, 87] on div at bounding box center [409, 85] width 33 height 14
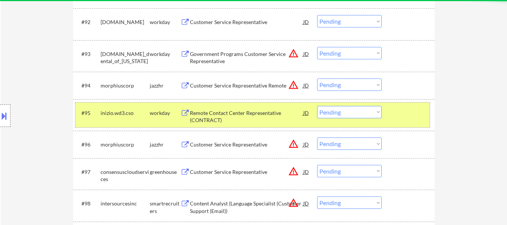
click at [405, 110] on div at bounding box center [409, 113] width 33 height 14
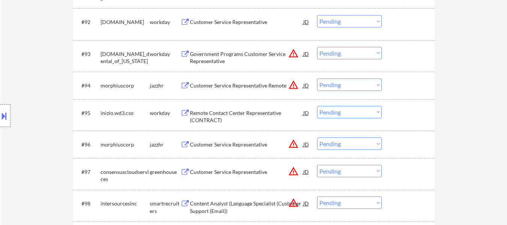
click at [241, 82] on div "Customer Service Representative Remote" at bounding box center [246, 86] width 113 height 8
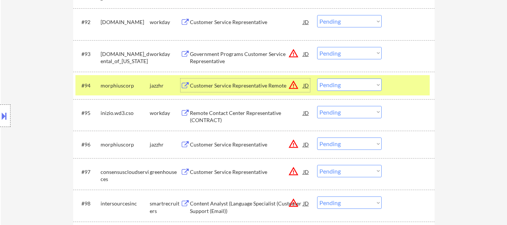
click at [235, 143] on div "Customer Service Representative" at bounding box center [246, 145] width 113 height 8
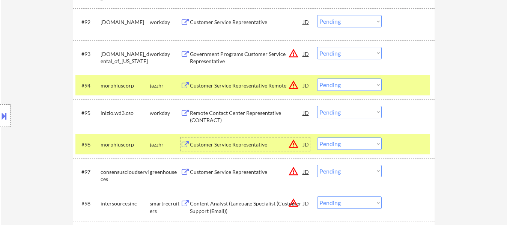
click at [355, 84] on select "Choose an option... Pending Applied Excluded (Questions) Excluded (Expired) Exc…" at bounding box center [349, 84] width 65 height 12
click at [317, 78] on select "Choose an option... Pending Applied Excluded (Questions) Excluded (Expired) Exc…" at bounding box center [349, 84] width 65 height 12
select select ""pending""
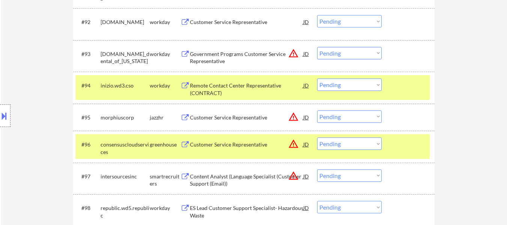
click at [350, 143] on select "Choose an option... Pending Applied Excluded (Questions) Excluded (Expired) Exc…" at bounding box center [349, 143] width 65 height 12
click at [317, 137] on select "Choose an option... Pending Applied Excluded (Questions) Excluded (Expired) Exc…" at bounding box center [349, 143] width 65 height 12
select select ""pending""
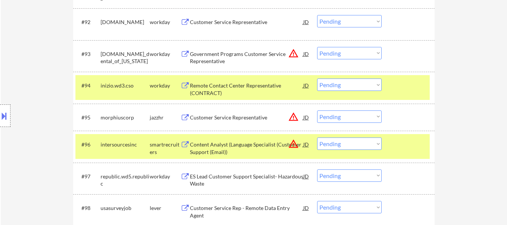
click at [416, 85] on div at bounding box center [409, 85] width 33 height 14
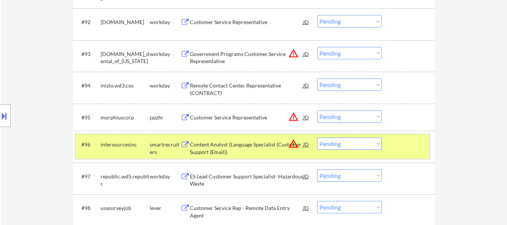
click at [409, 142] on div at bounding box center [409, 144] width 33 height 14
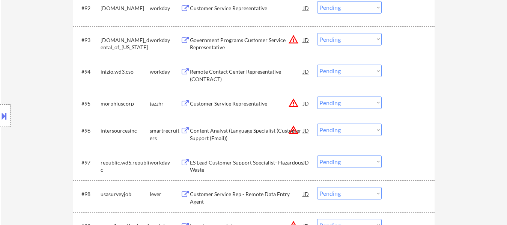
scroll to position [3107, 0]
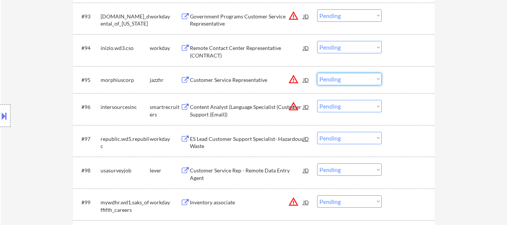
click at [350, 80] on select "Choose an option... Pending Applied Excluded (Questions) Excluded (Expired) Exc…" at bounding box center [349, 79] width 65 height 12
click at [317, 73] on select "Choose an option... Pending Applied Excluded (Questions) Excluded (Expired) Exc…" at bounding box center [349, 79] width 65 height 12
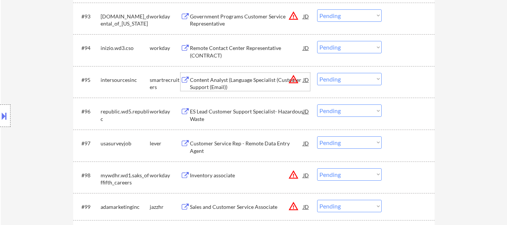
click at [258, 81] on div "Content Analyst (Language Specialist (Customer Support (Email))" at bounding box center [246, 83] width 113 height 15
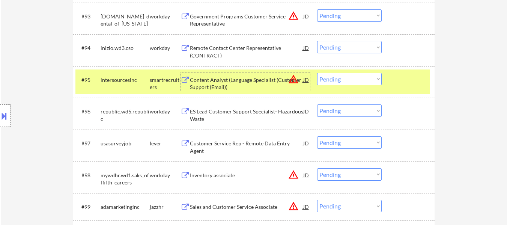
click at [235, 146] on div "Customer Service Rep - Remote Data Entry Agent" at bounding box center [246, 147] width 113 height 15
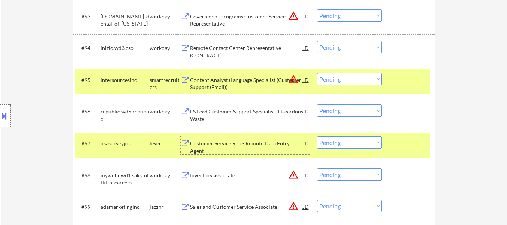
drag, startPoint x: 343, startPoint y: 76, endPoint x: 347, endPoint y: 80, distance: 5.1
click at [343, 76] on select "Choose an option... Pending Applied Excluded (Questions) Excluded (Expired) Exc…" at bounding box center [349, 79] width 65 height 12
click at [317, 73] on select "Choose an option... Pending Applied Excluded (Questions) Excluded (Expired) Exc…" at bounding box center [349, 79] width 65 height 12
select select ""pending""
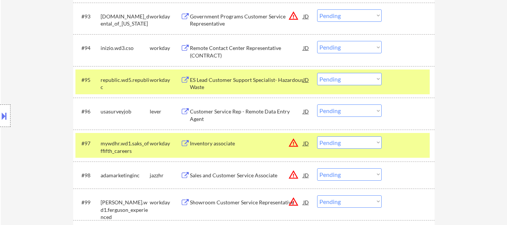
click at [358, 112] on select "Choose an option... Pending Applied Excluded (Questions) Excluded (Expired) Exc…" at bounding box center [349, 110] width 65 height 12
click at [317, 104] on select "Choose an option... Pending Applied Excluded (Questions) Excluded (Expired) Exc…" at bounding box center [349, 110] width 65 height 12
select select ""pending""
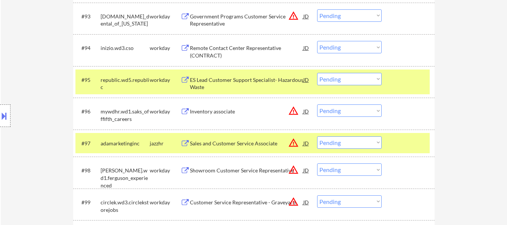
click at [400, 75] on div at bounding box center [409, 80] width 33 height 14
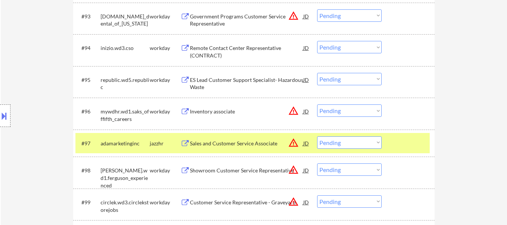
click at [395, 124] on div "#96 mywdhr.wd1.saks_offfifth_careers workday Inventory associate JD warning_amb…" at bounding box center [252, 113] width 355 height 25
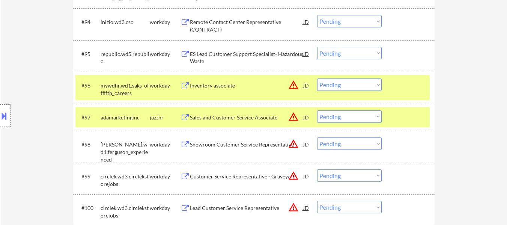
scroll to position [3144, 0]
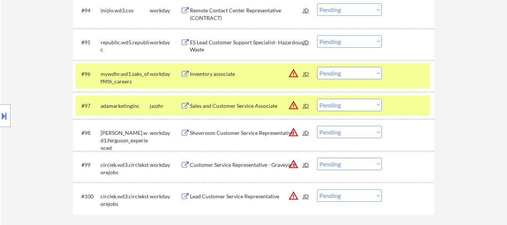
click at [409, 67] on div at bounding box center [409, 74] width 33 height 14
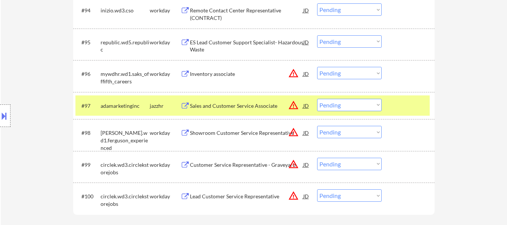
click at [411, 101] on div at bounding box center [409, 106] width 33 height 14
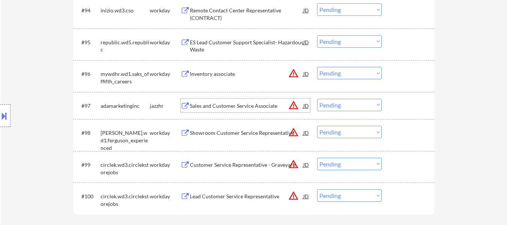
click at [257, 104] on div "Sales and Customer Service Associate" at bounding box center [246, 106] width 113 height 8
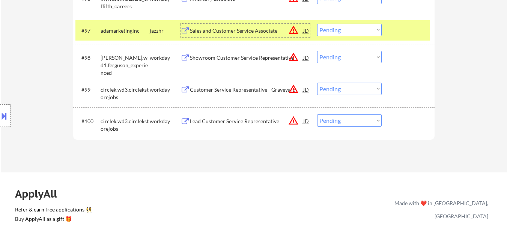
scroll to position [3182, 0]
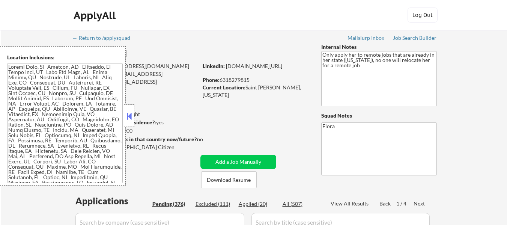
select select ""pending""
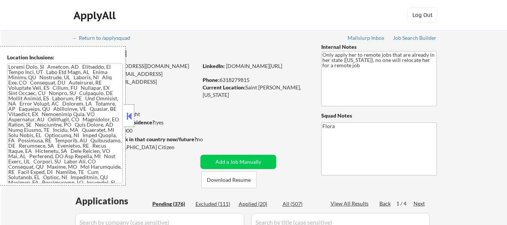
select select ""pending""
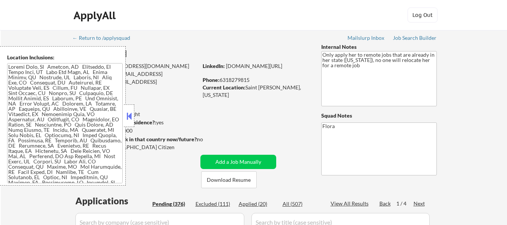
select select ""pending""
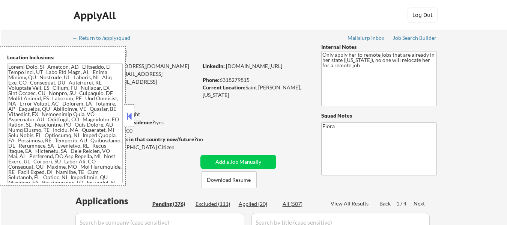
select select ""pending""
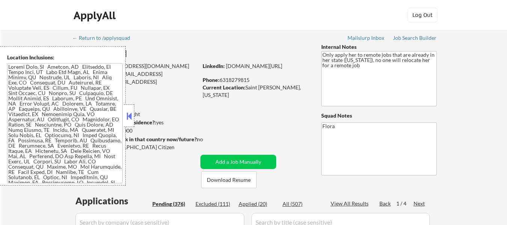
select select ""pending""
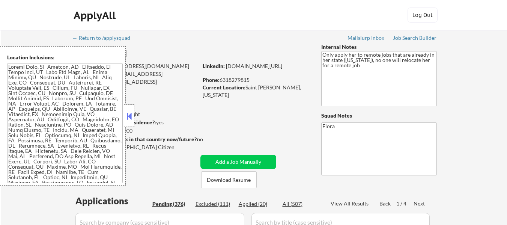
select select ""pending""
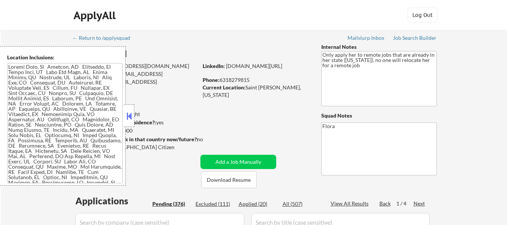
select select ""pending""
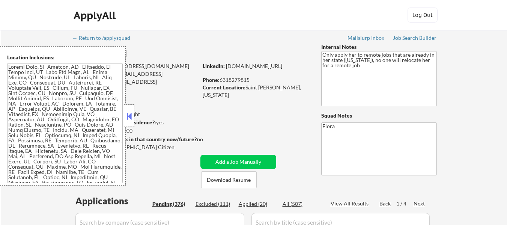
select select ""pending""
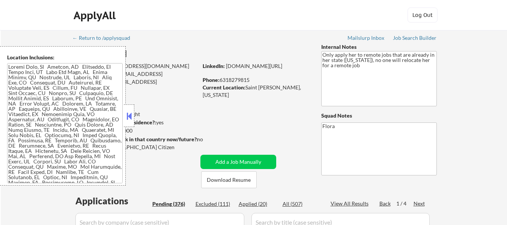
select select ""pending""
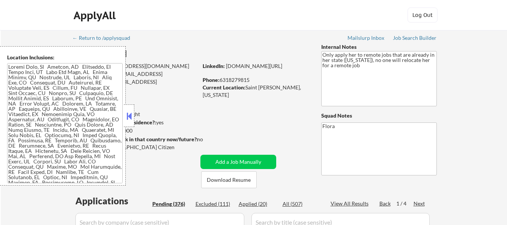
select select ""pending""
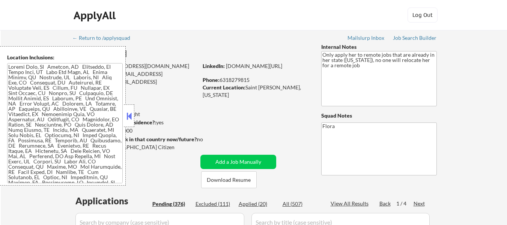
select select ""pending""
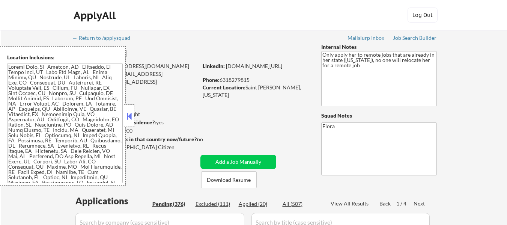
select select ""pending""
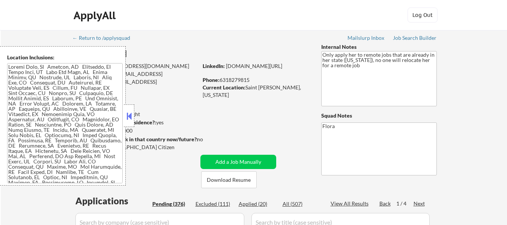
select select ""pending""
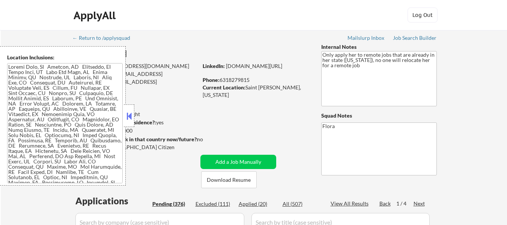
select select ""pending""
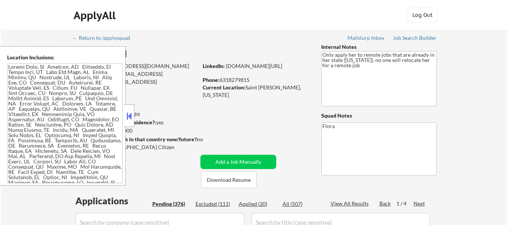
select select ""pending""
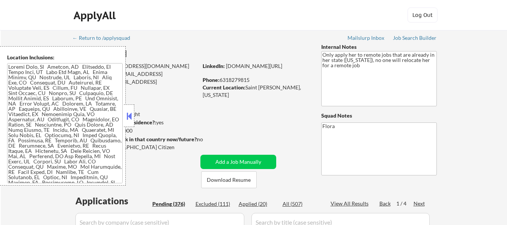
select select ""pending""
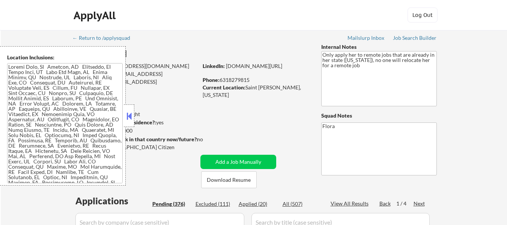
select select ""pending""
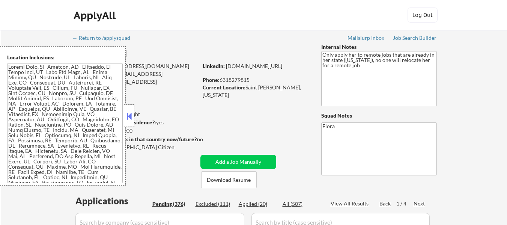
select select ""pending""
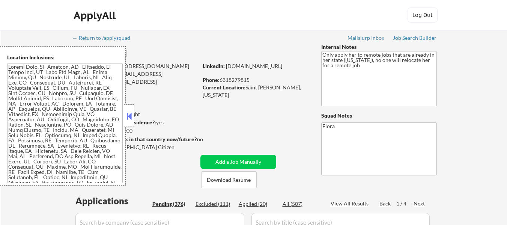
select select ""pending""
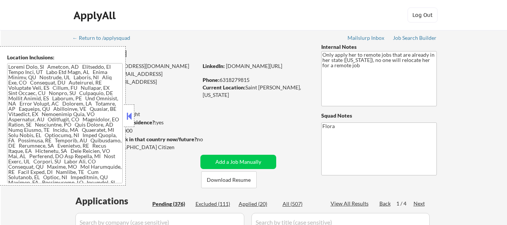
select select ""pending""
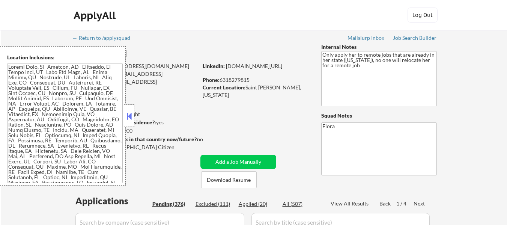
select select ""pending""
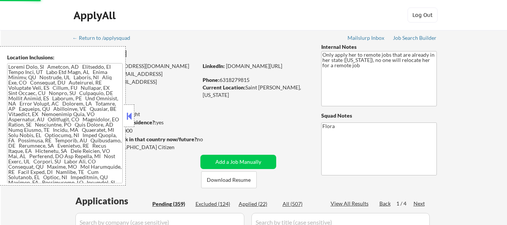
select select ""pending""
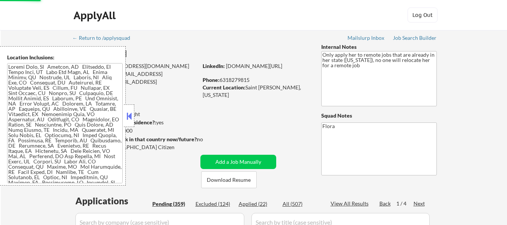
select select ""pending""
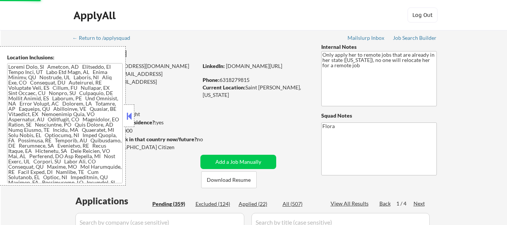
select select ""pending""
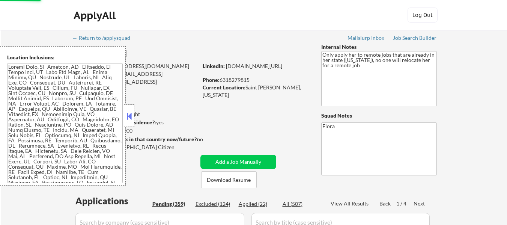
select select ""pending""
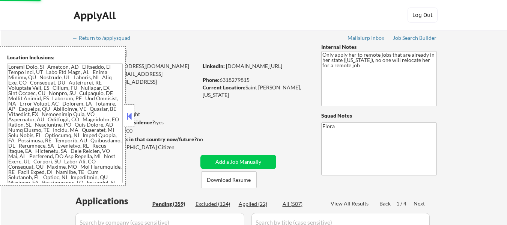
select select ""pending""
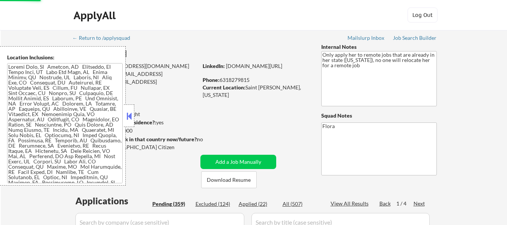
select select ""pending""
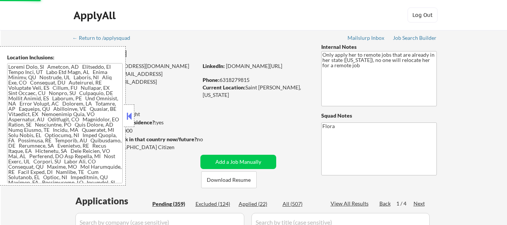
select select ""pending""
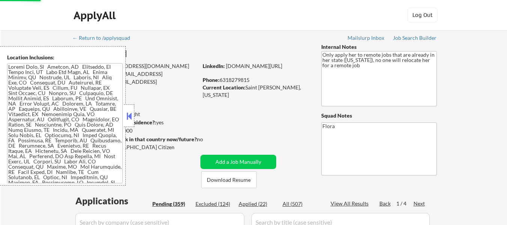
select select ""pending""
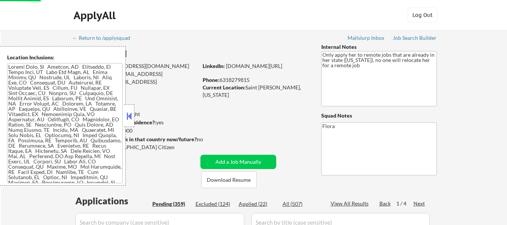
select select ""pending""
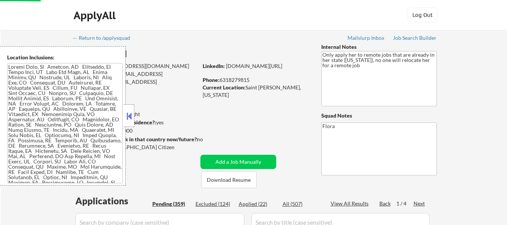
select select ""pending""
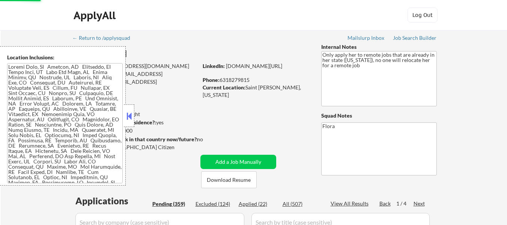
select select ""pending""
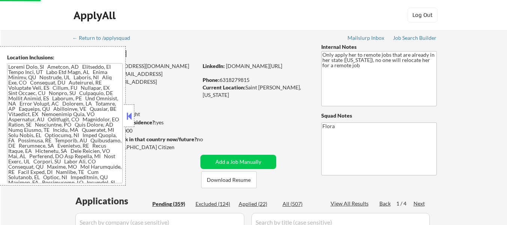
select select ""pending""
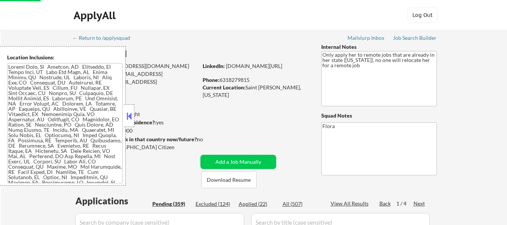
select select ""pending""
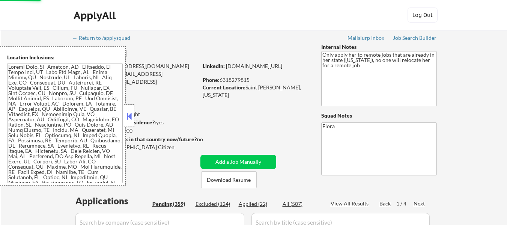
select select ""pending""
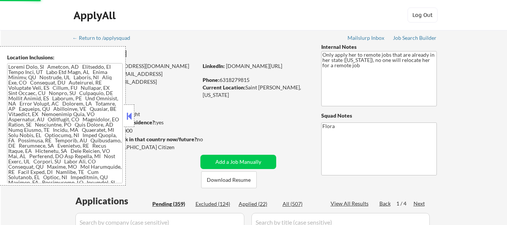
select select ""pending""
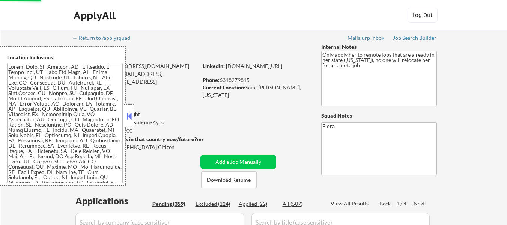
select select ""pending""
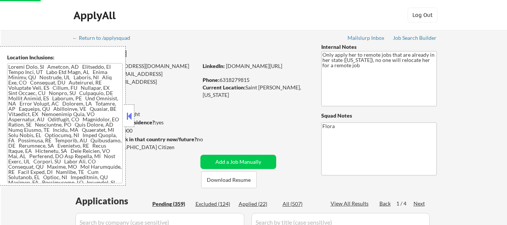
select select ""pending""
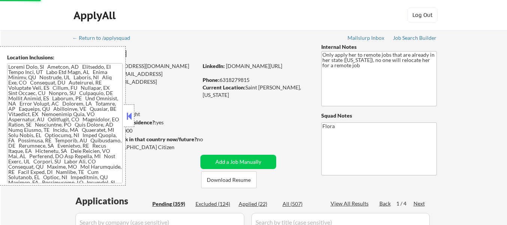
select select ""pending""
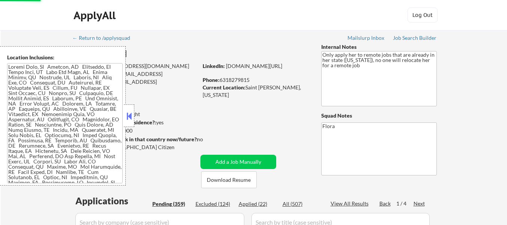
select select ""pending""
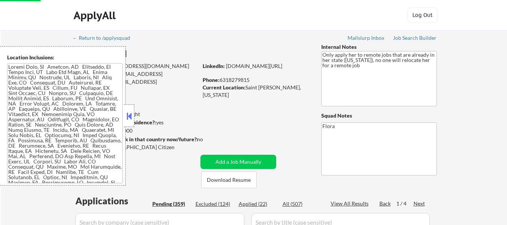
select select ""pending""
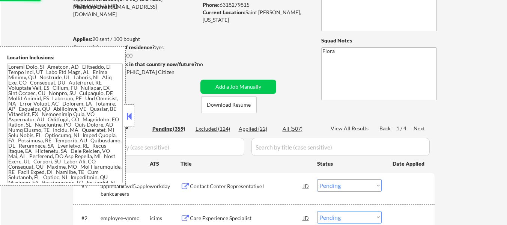
scroll to position [75, 0]
select select ""applied""
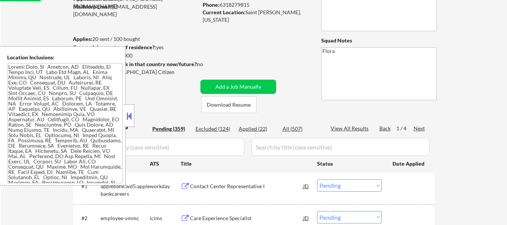
select select ""applied""
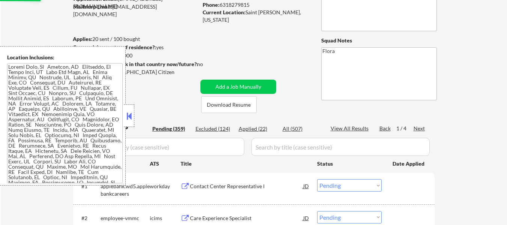
select select ""applied""
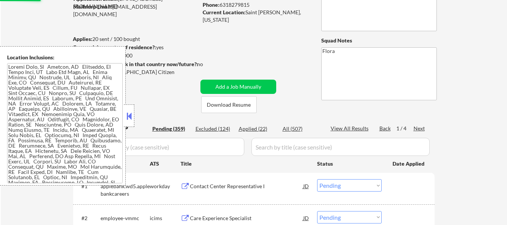
select select ""applied""
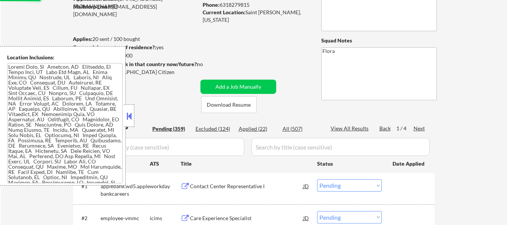
select select ""applied""
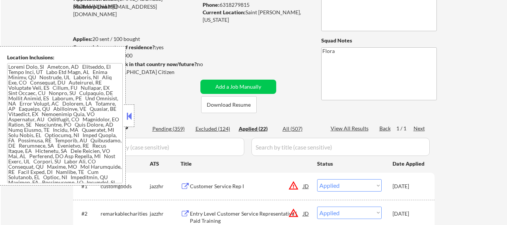
click at [128, 114] on button at bounding box center [129, 115] width 8 height 11
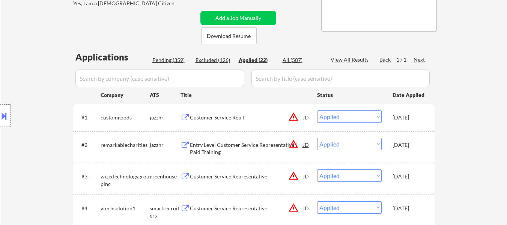
scroll to position [150, 0]
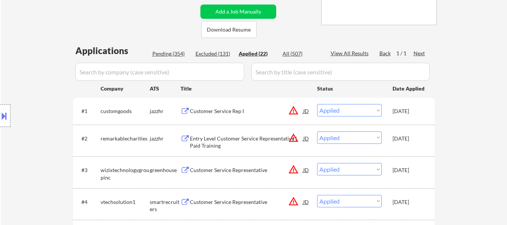
select select ""applied""
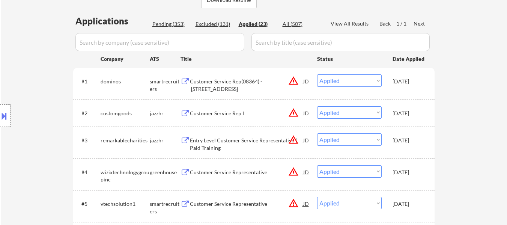
scroll to position [225, 0]
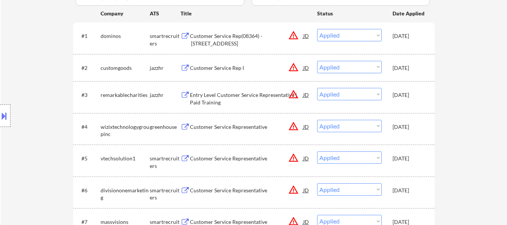
select select ""applied""
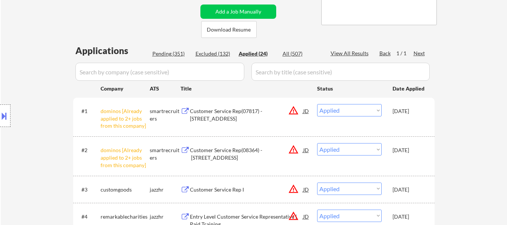
scroll to position [188, 0]
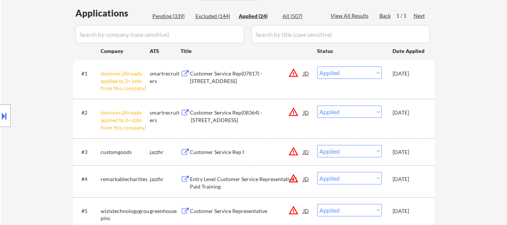
select select ""applied""
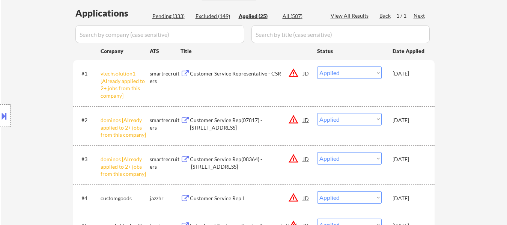
select select ""applied""
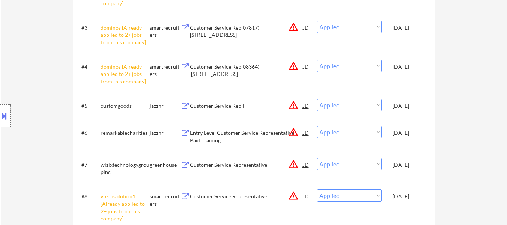
scroll to position [300, 0]
